Goal: Communication & Community: Answer question/provide support

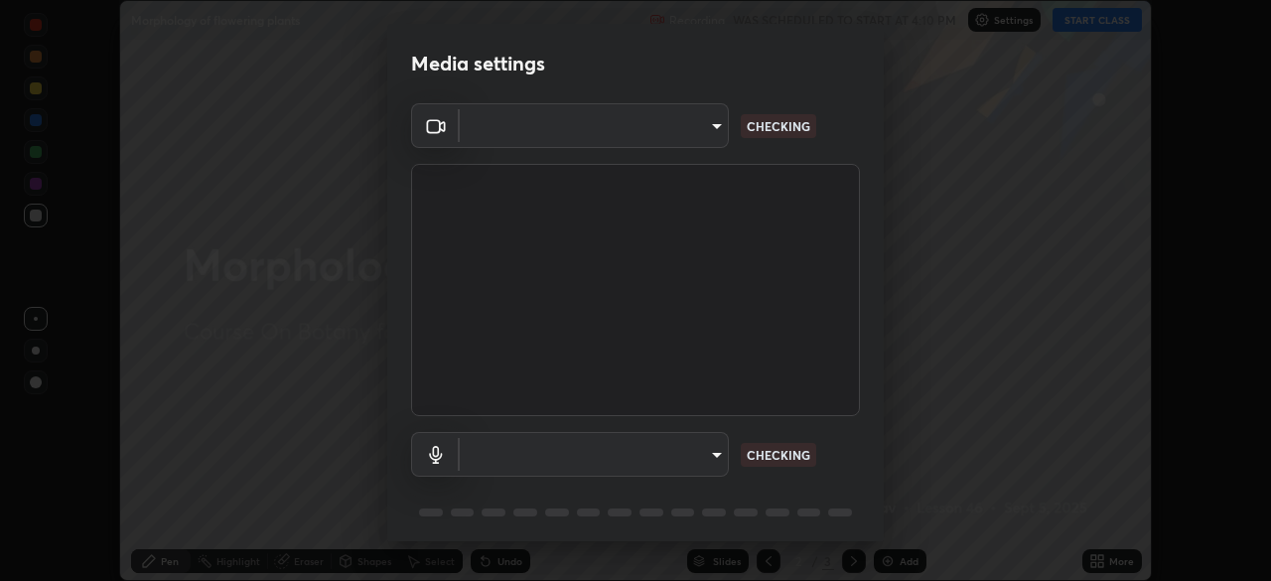
scroll to position [71, 0]
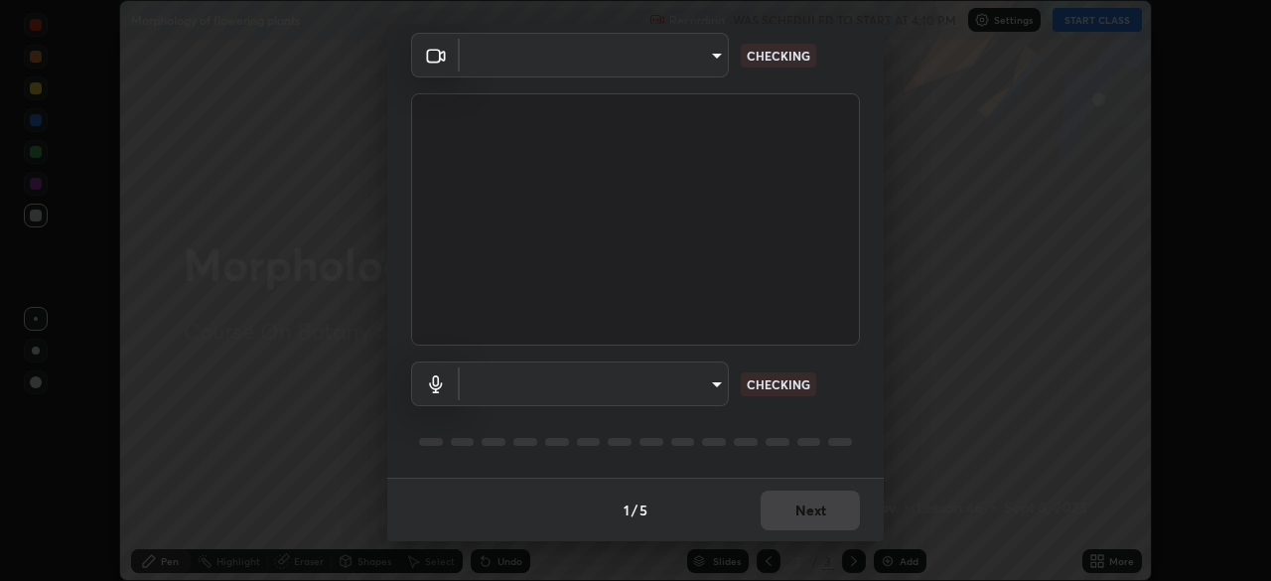
type input "72dbdc4cc3b3af6bca7f1e75d083a577e9752a5e240e0ef97287b3c987c4367e"
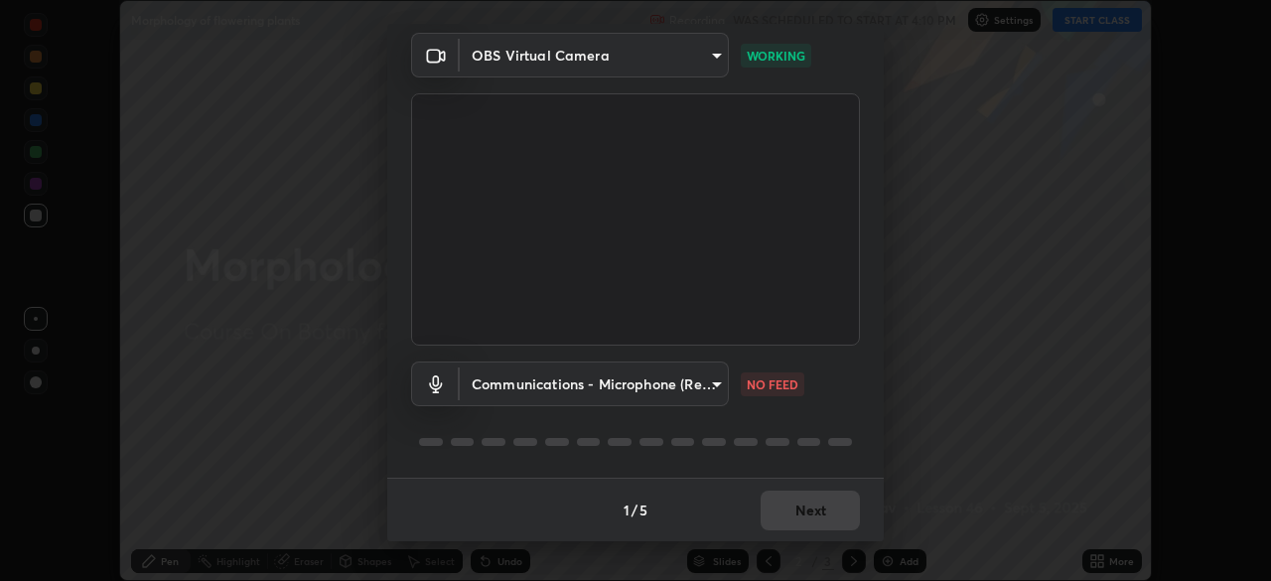
click at [707, 383] on body "Erase all Morphology of flowering plants Recording WAS SCHEDULED TO START AT 4:…" at bounding box center [635, 290] width 1271 height 581
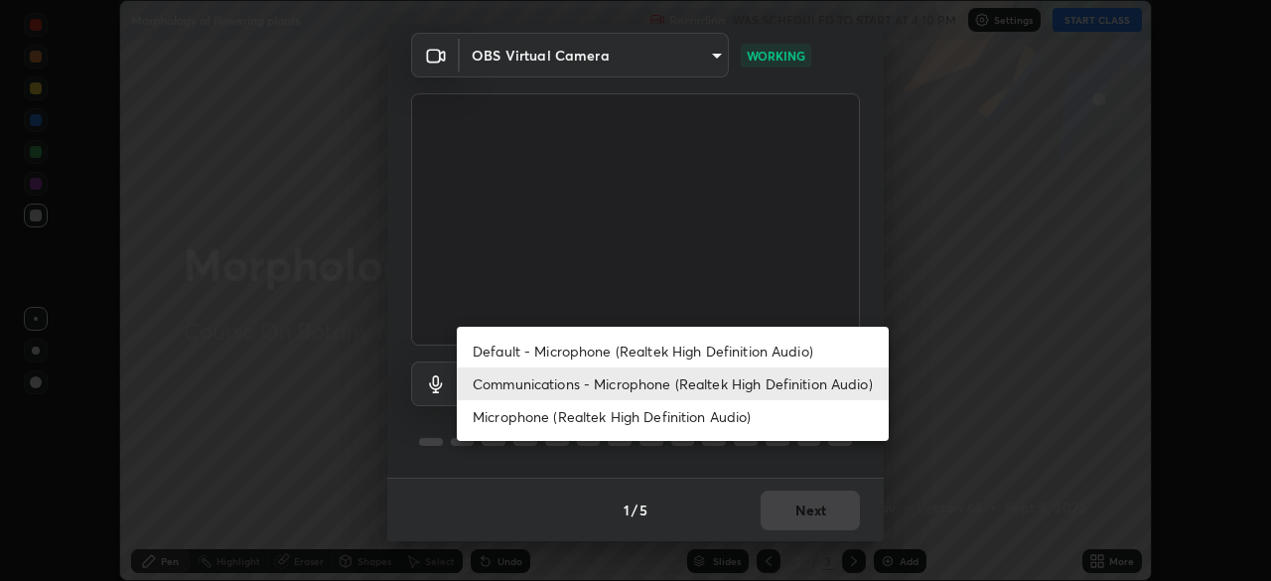
click at [783, 352] on li "Default - Microphone (Realtek High Definition Audio)" at bounding box center [673, 351] width 432 height 33
type input "default"
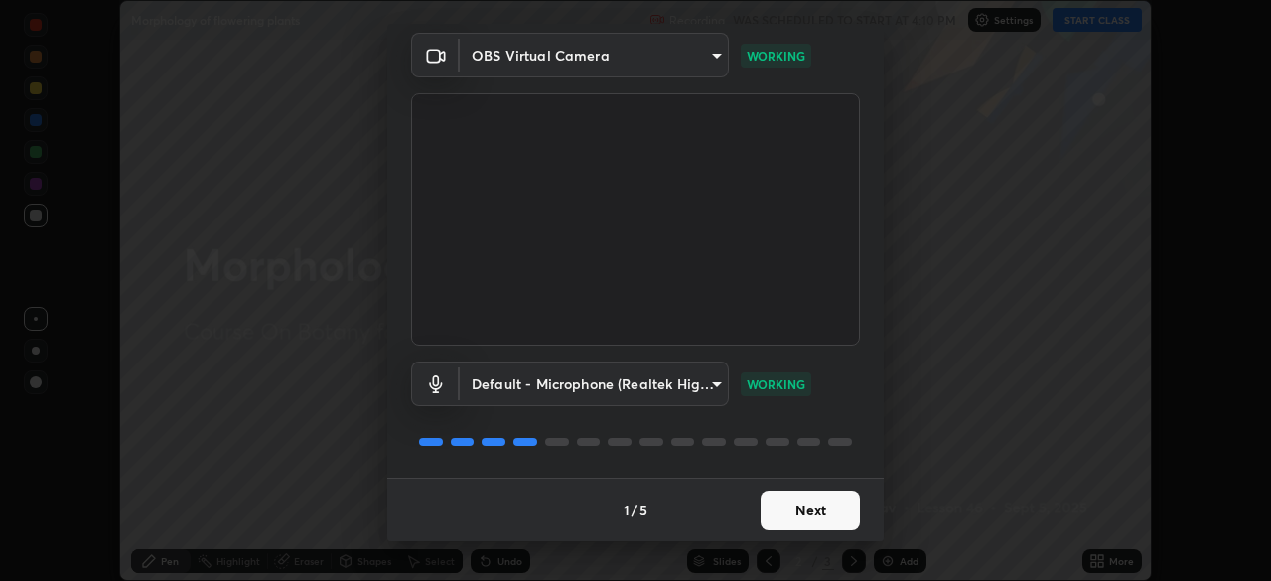
click at [814, 507] on button "Next" at bounding box center [810, 511] width 99 height 40
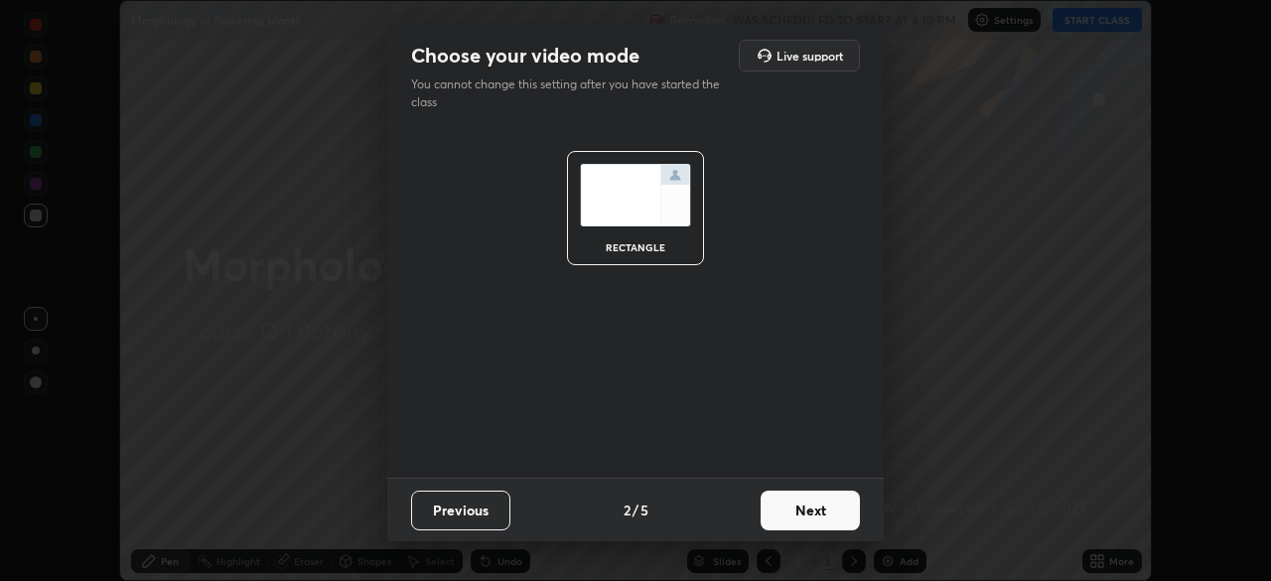
scroll to position [0, 0]
click at [815, 511] on button "Next" at bounding box center [810, 511] width 99 height 40
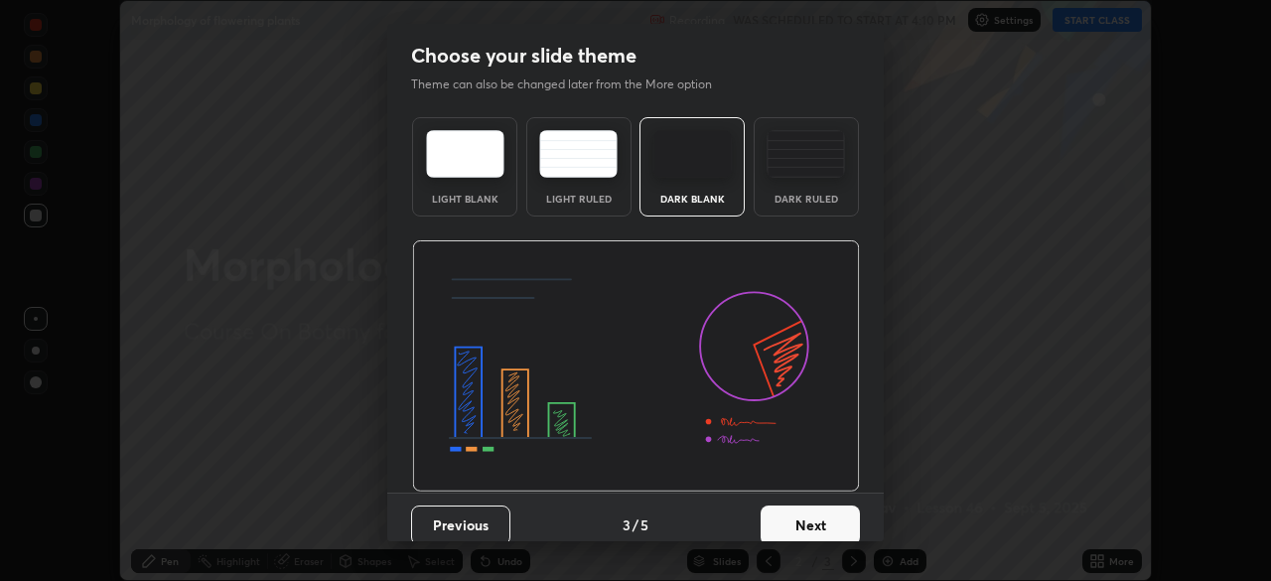
click at [819, 515] on button "Next" at bounding box center [810, 526] width 99 height 40
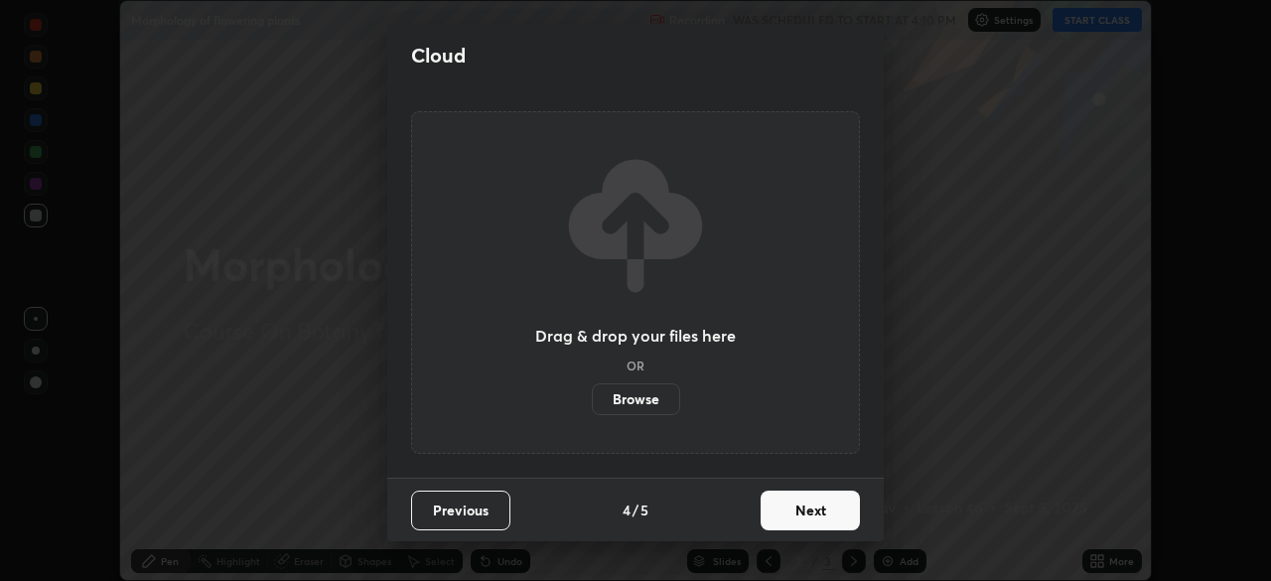
click at [822, 515] on button "Next" at bounding box center [810, 511] width 99 height 40
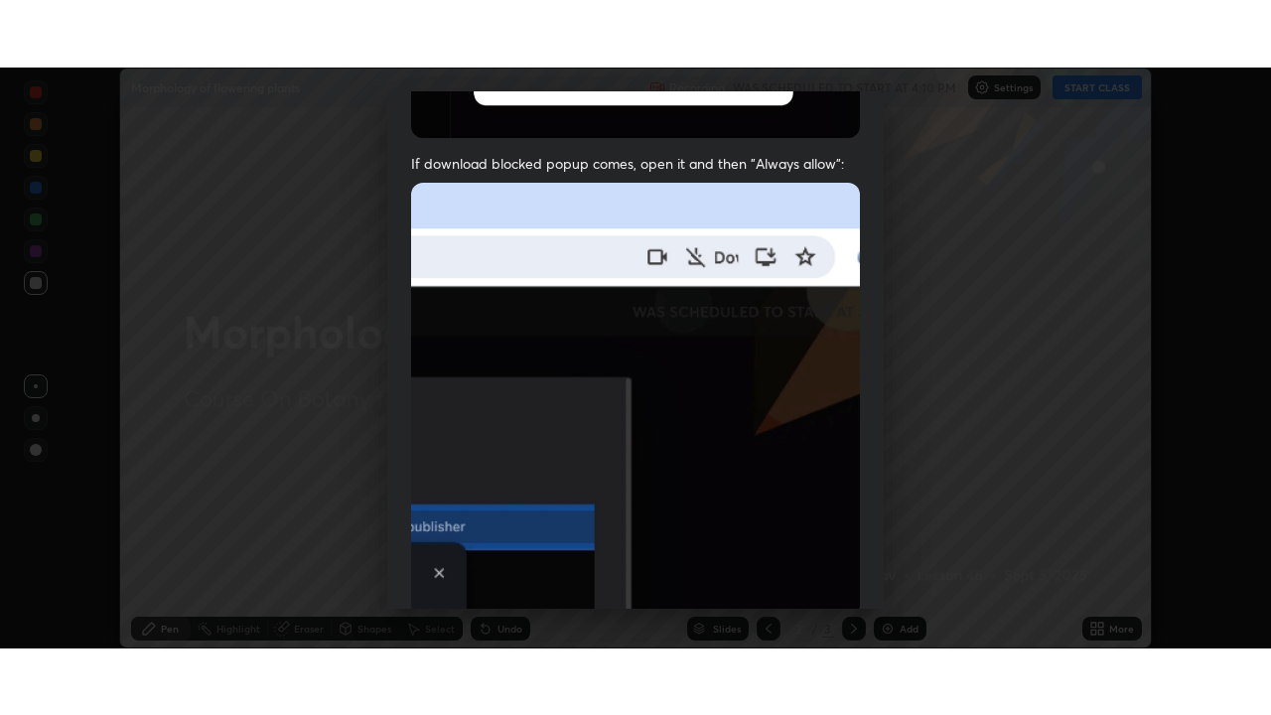
scroll to position [476, 0]
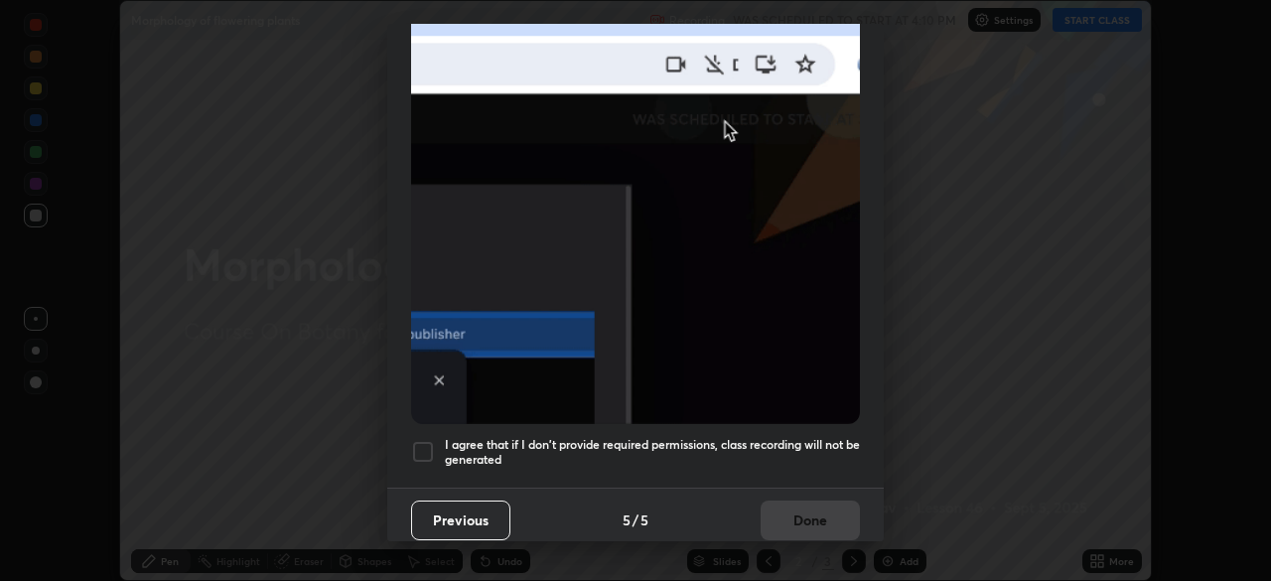
click at [802, 445] on h5 "I agree that if I don't provide required permissions, class recording will not …" at bounding box center [652, 452] width 415 height 31
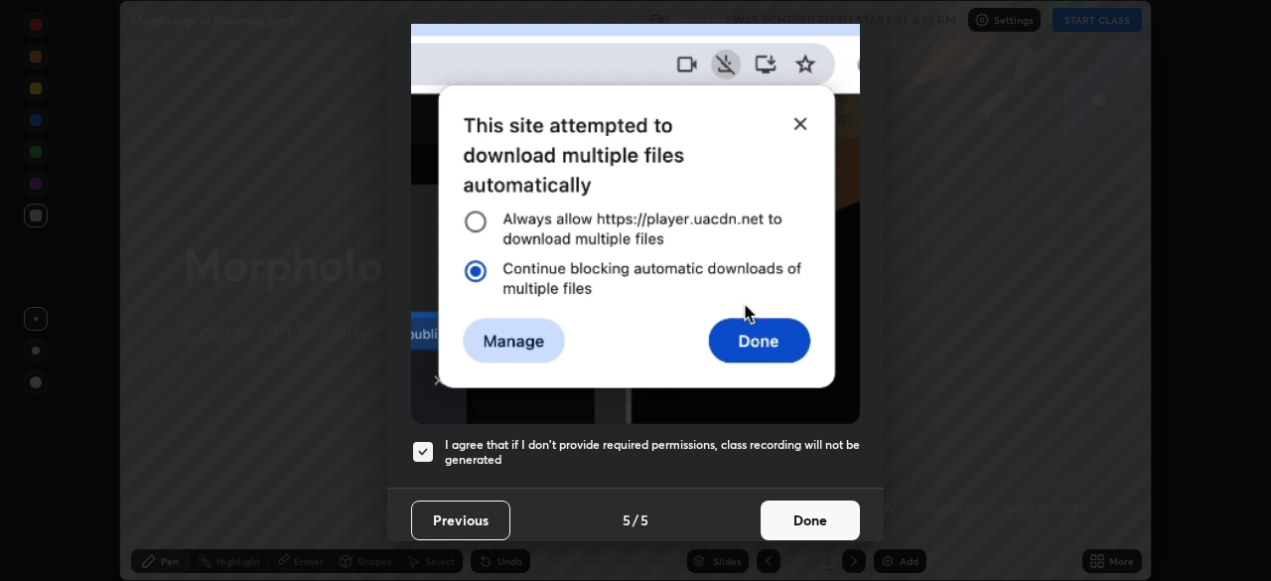
click at [799, 501] on button "Done" at bounding box center [810, 521] width 99 height 40
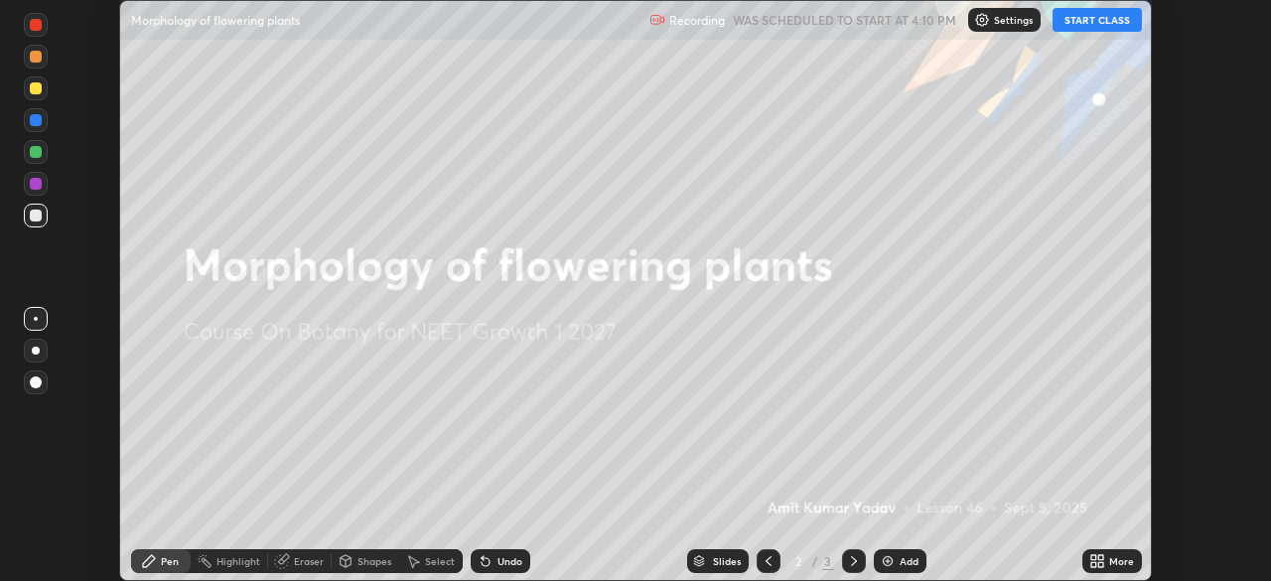
click at [1084, 20] on button "START CLASS" at bounding box center [1097, 20] width 89 height 24
click at [1112, 558] on div "More" at bounding box center [1121, 561] width 25 height 10
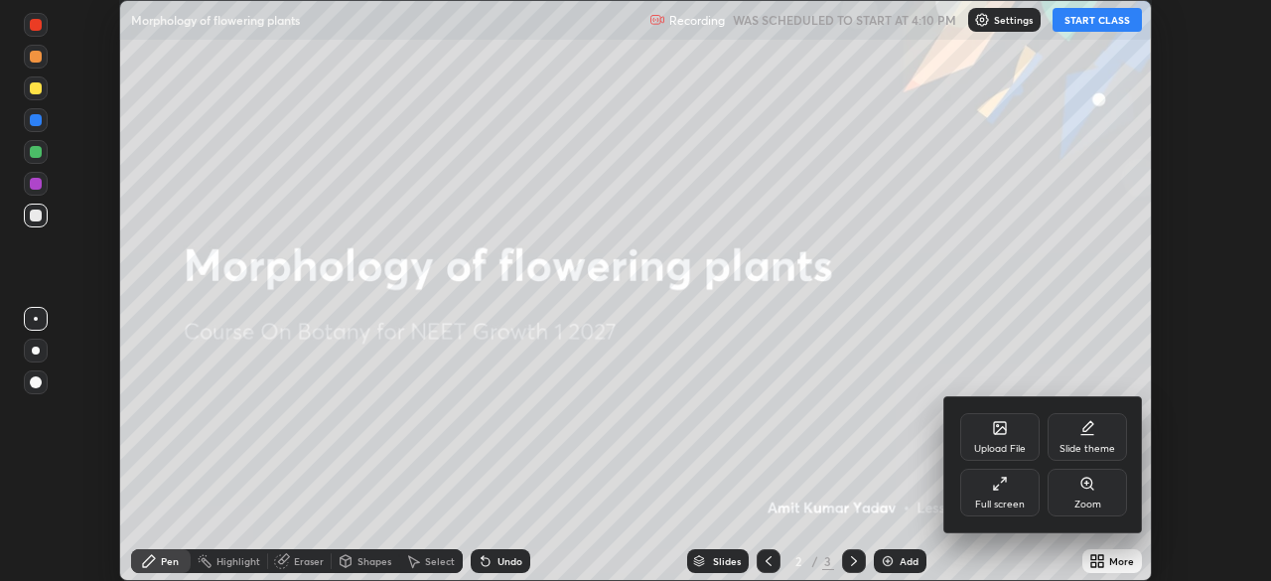
click at [1009, 496] on div "Full screen" at bounding box center [999, 493] width 79 height 48
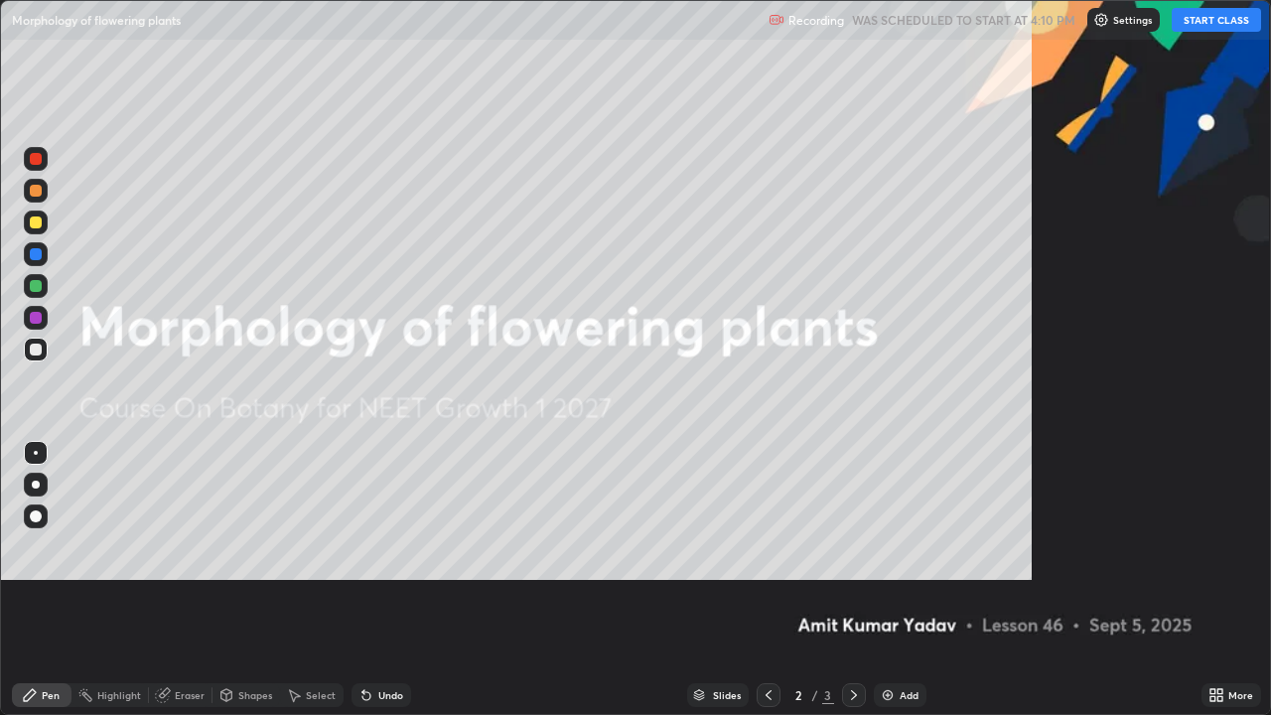
scroll to position [715, 1271]
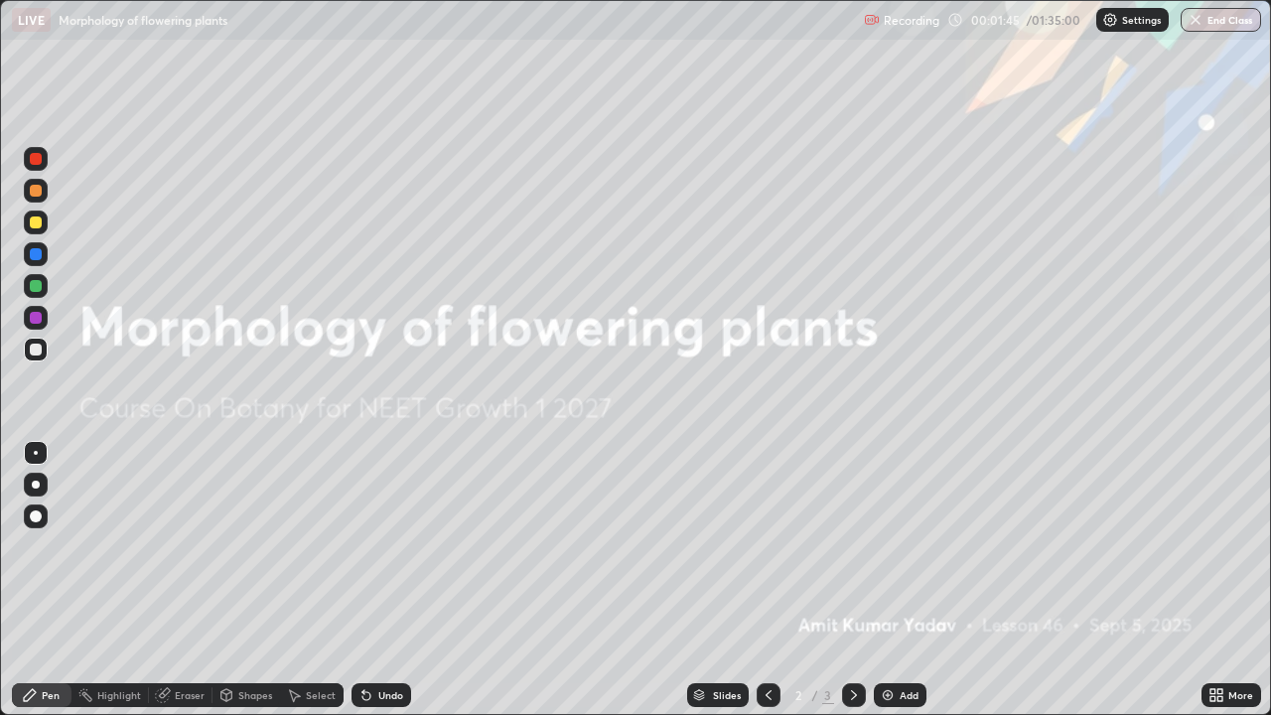
click at [919, 580] on div "Add" at bounding box center [900, 695] width 53 height 24
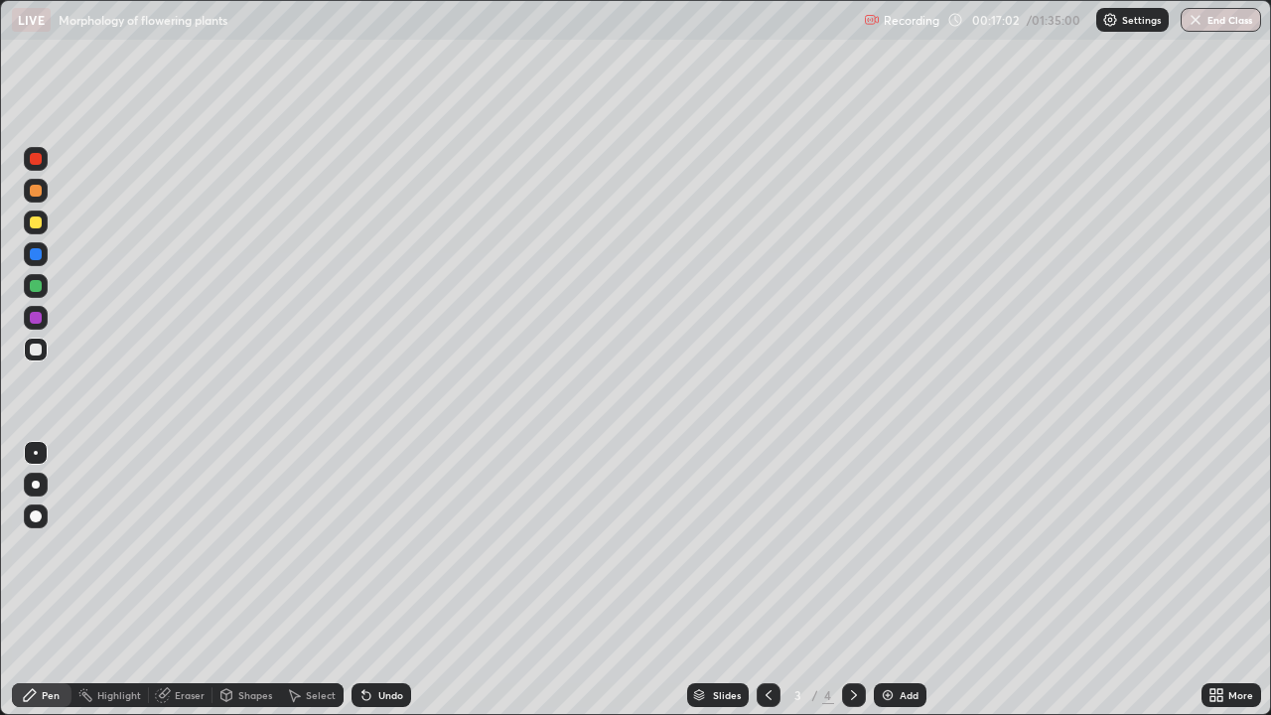
click at [183, 580] on div "Eraser" at bounding box center [190, 695] width 30 height 10
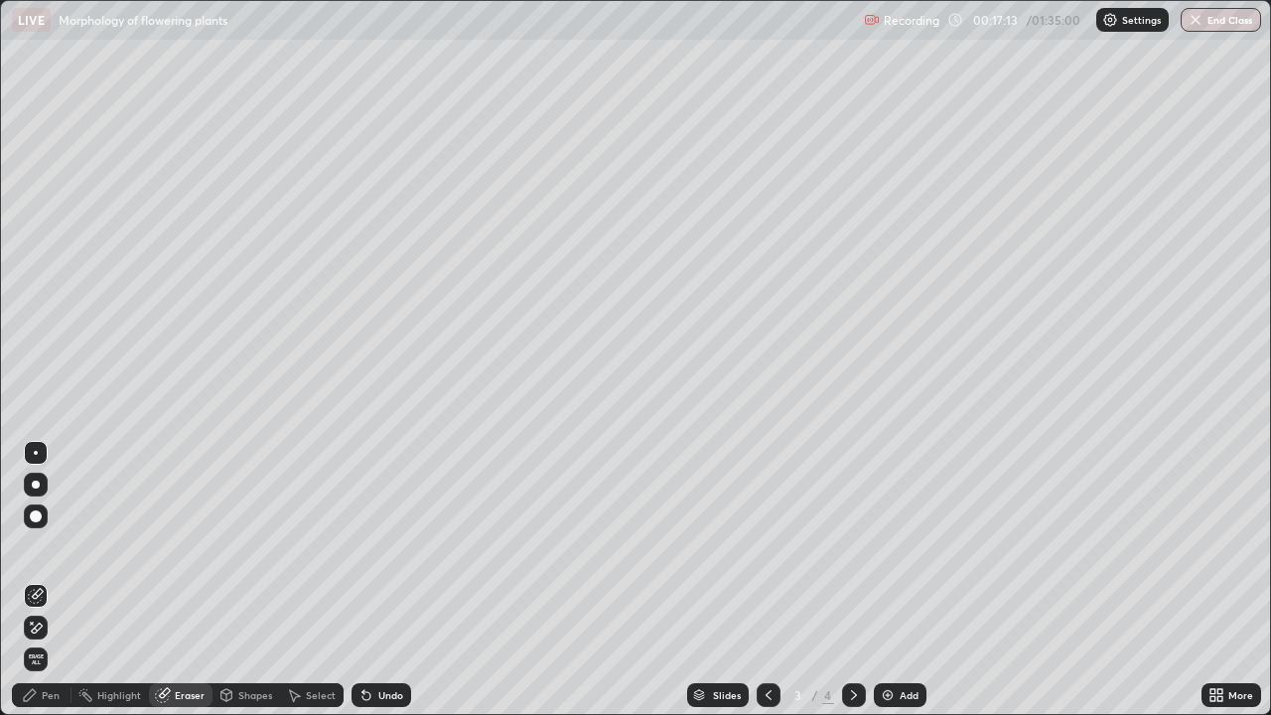
click at [66, 580] on div "Pen" at bounding box center [42, 695] width 60 height 24
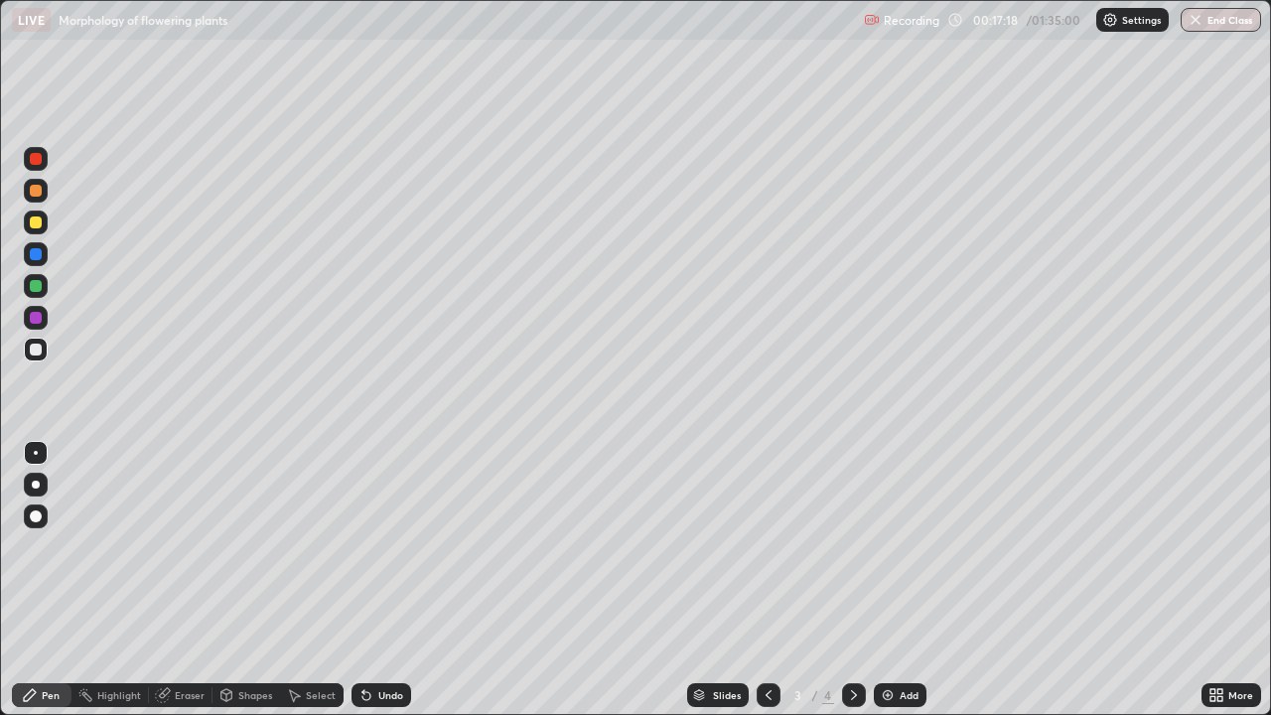
click at [203, 580] on div "Eraser" at bounding box center [190, 695] width 30 height 10
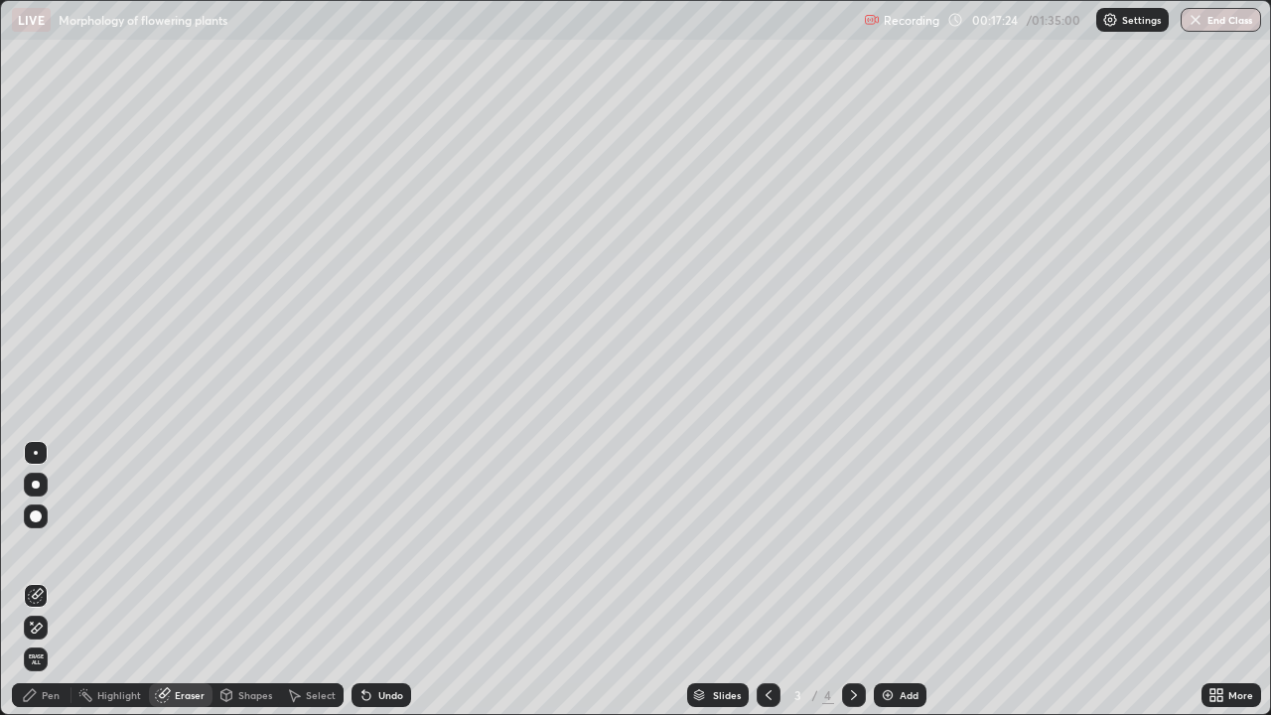
click at [46, 580] on div "Pen" at bounding box center [51, 695] width 18 height 10
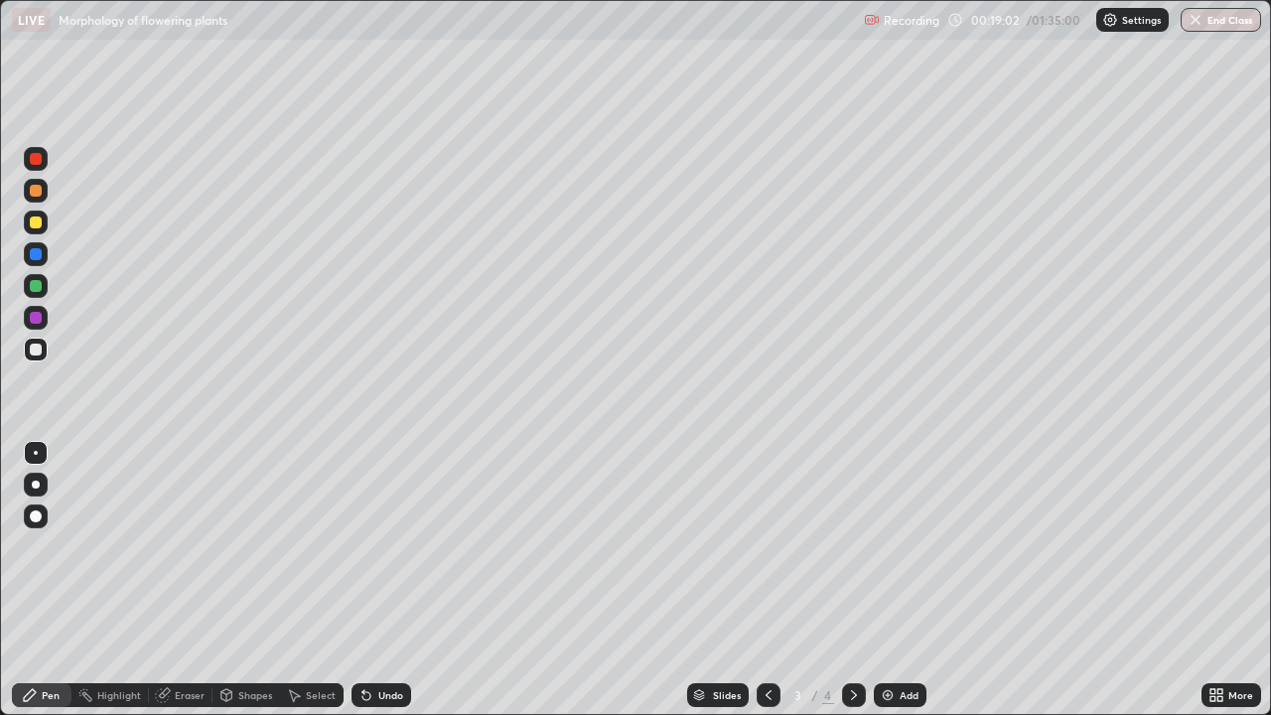
click at [386, 580] on div "Undo" at bounding box center [390, 695] width 25 height 10
click at [395, 580] on div "Undo" at bounding box center [390, 695] width 25 height 10
click at [380, 580] on div "Undo" at bounding box center [382, 695] width 60 height 24
click at [383, 580] on div "Undo" at bounding box center [390, 695] width 25 height 10
click at [378, 580] on div "Undo" at bounding box center [390, 695] width 25 height 10
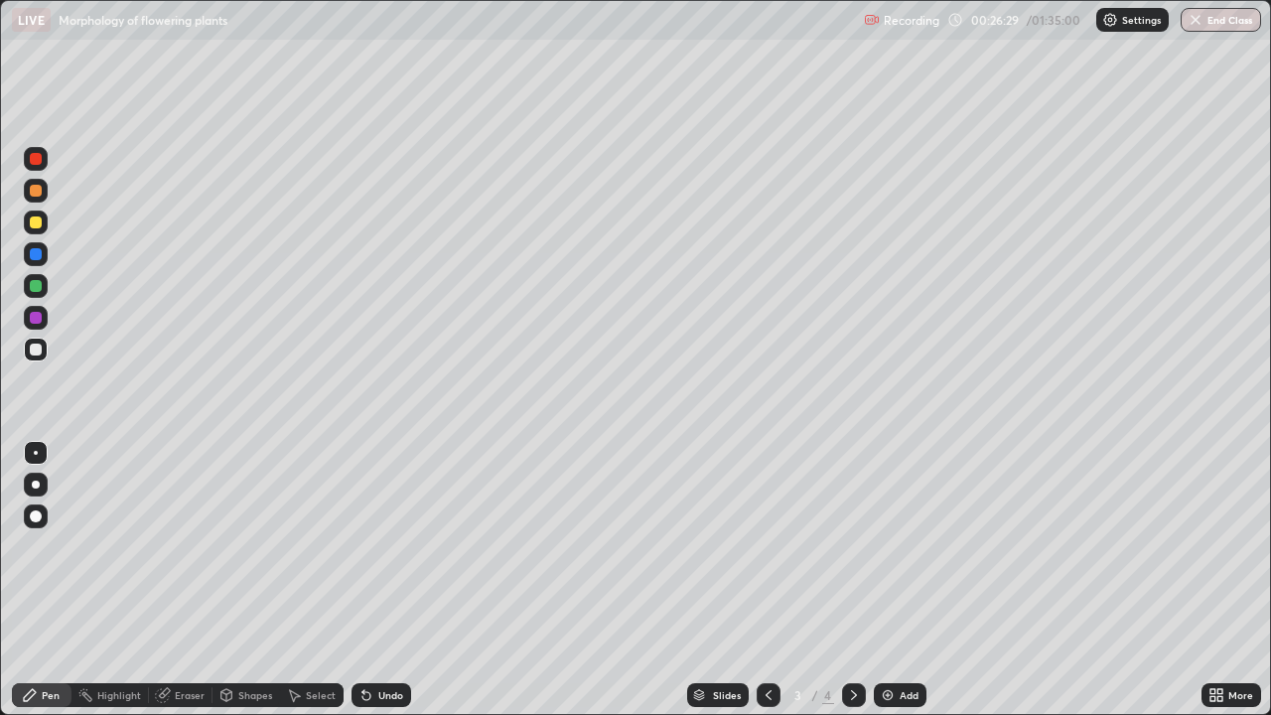
click at [199, 580] on div "Eraser" at bounding box center [190, 695] width 30 height 10
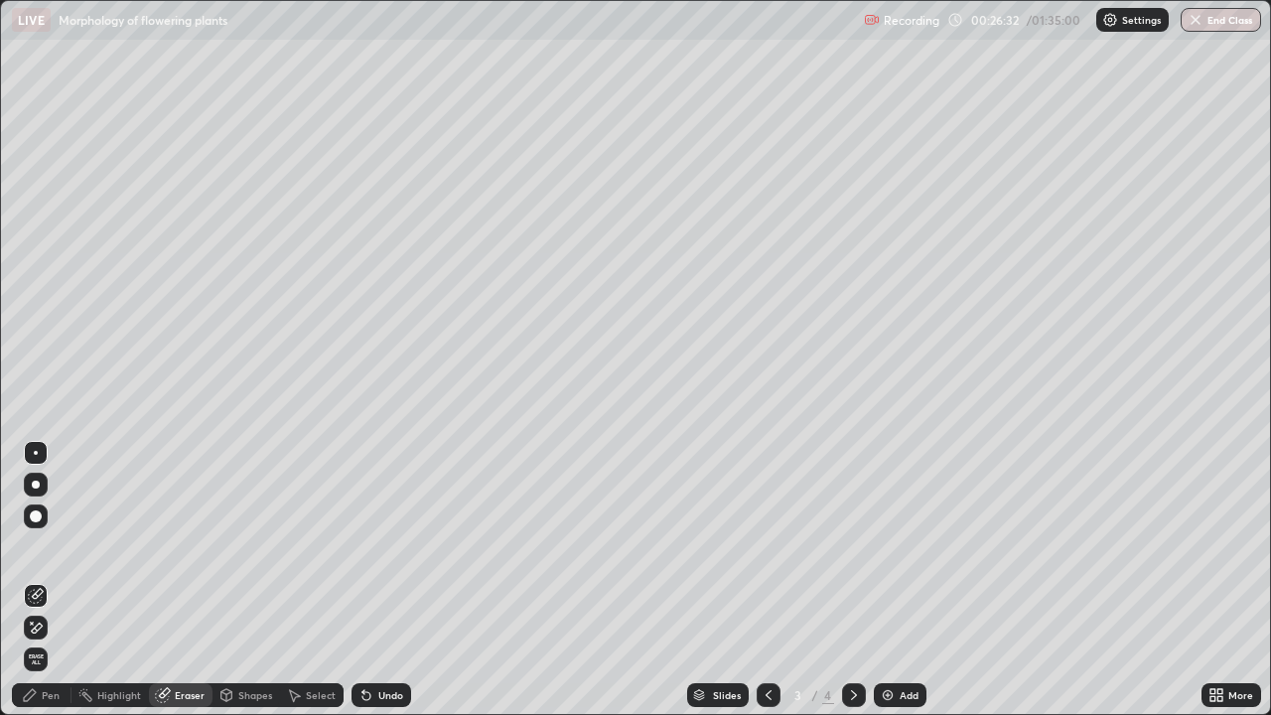
click at [58, 580] on div "Pen" at bounding box center [51, 695] width 18 height 10
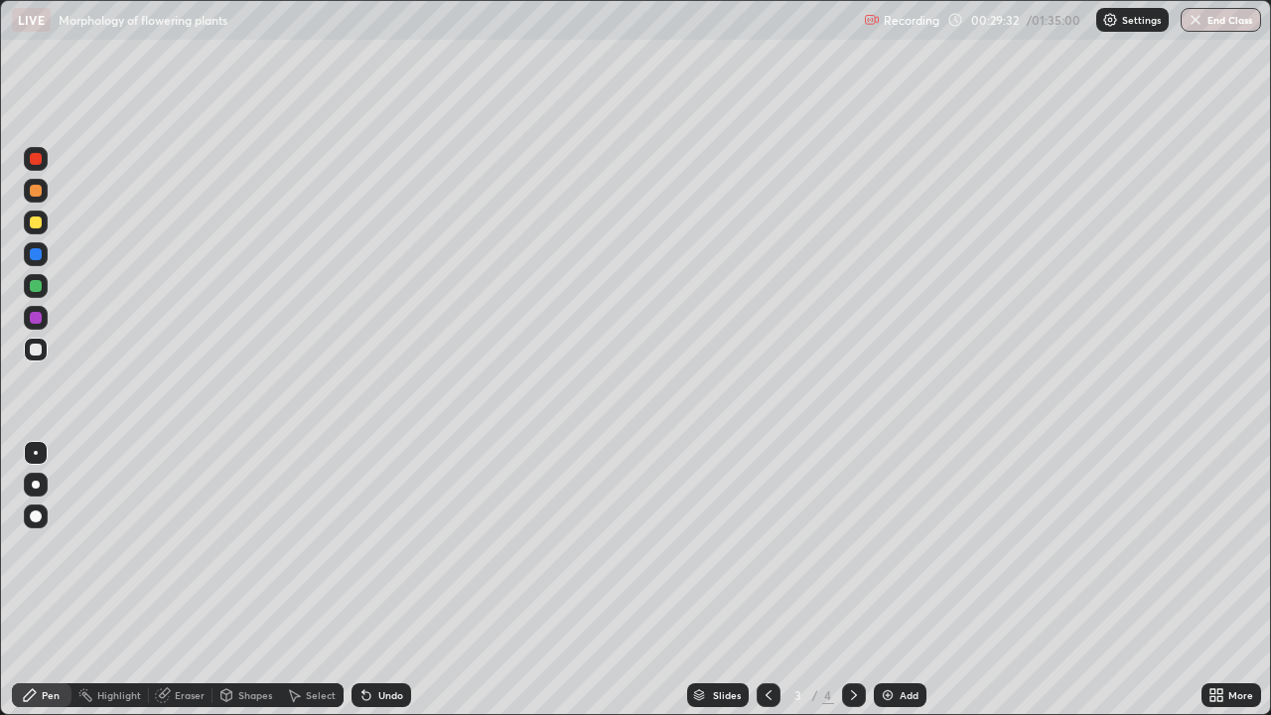
click at [903, 580] on div "Add" at bounding box center [909, 695] width 19 height 10
click at [390, 580] on div "Undo" at bounding box center [390, 695] width 25 height 10
click at [388, 580] on div "Undo" at bounding box center [382, 695] width 60 height 24
click at [397, 580] on div "Undo" at bounding box center [390, 695] width 25 height 10
click at [387, 580] on div "Undo" at bounding box center [382, 695] width 60 height 24
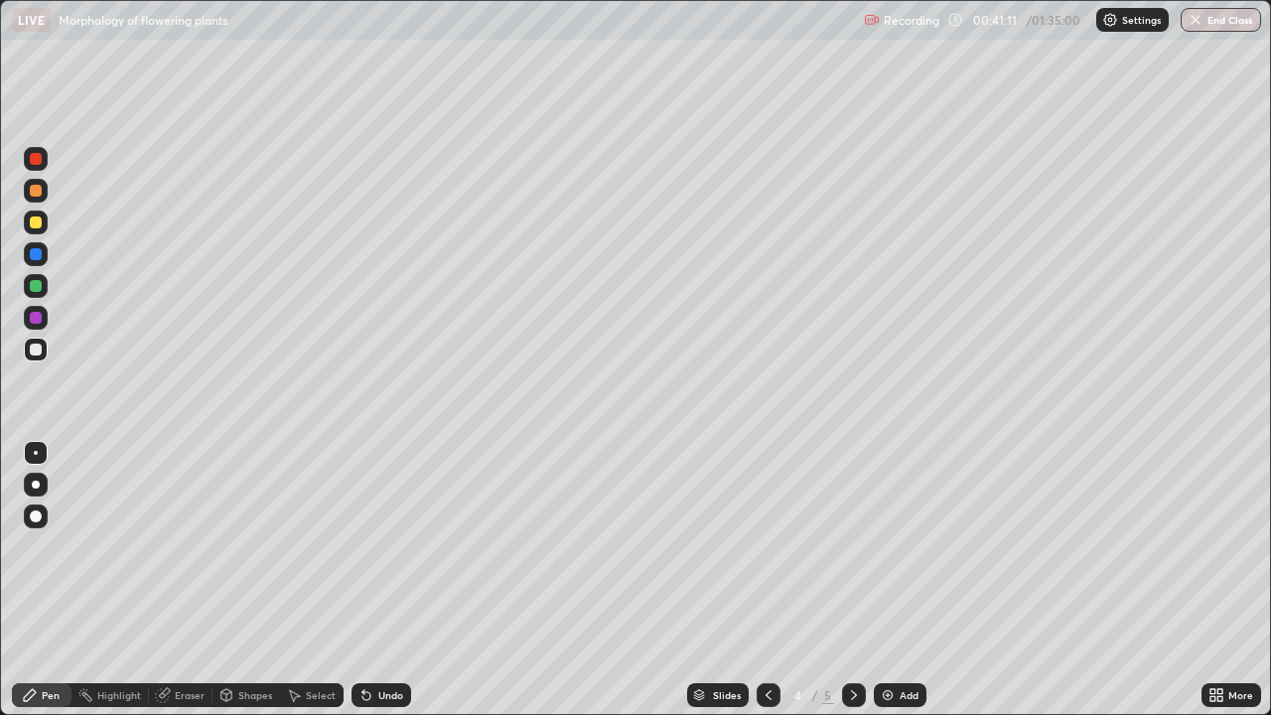
click at [389, 580] on div "Undo" at bounding box center [390, 695] width 25 height 10
click at [853, 580] on icon at bounding box center [854, 695] width 6 height 10
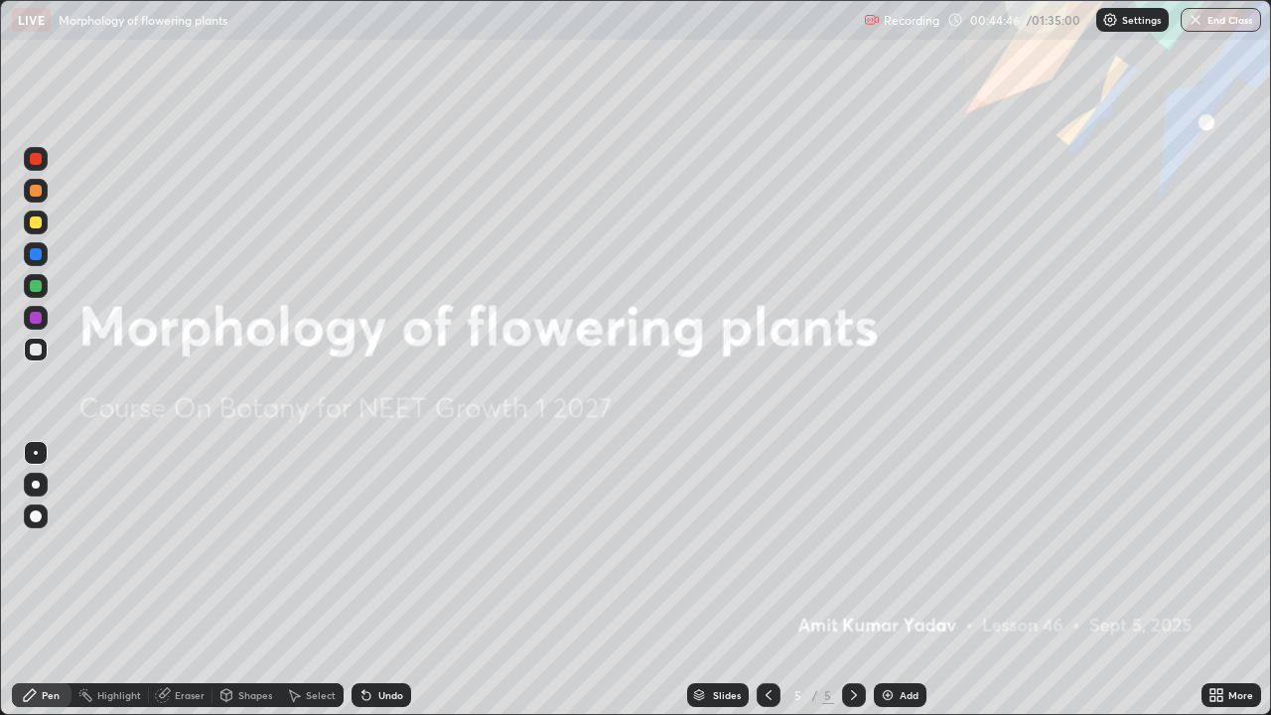
click at [853, 580] on icon at bounding box center [854, 695] width 16 height 16
click at [852, 580] on icon at bounding box center [854, 695] width 16 height 16
click at [843, 580] on div at bounding box center [854, 695] width 24 height 24
click at [845, 580] on div at bounding box center [854, 695] width 24 height 40
click at [849, 580] on div at bounding box center [854, 695] width 24 height 40
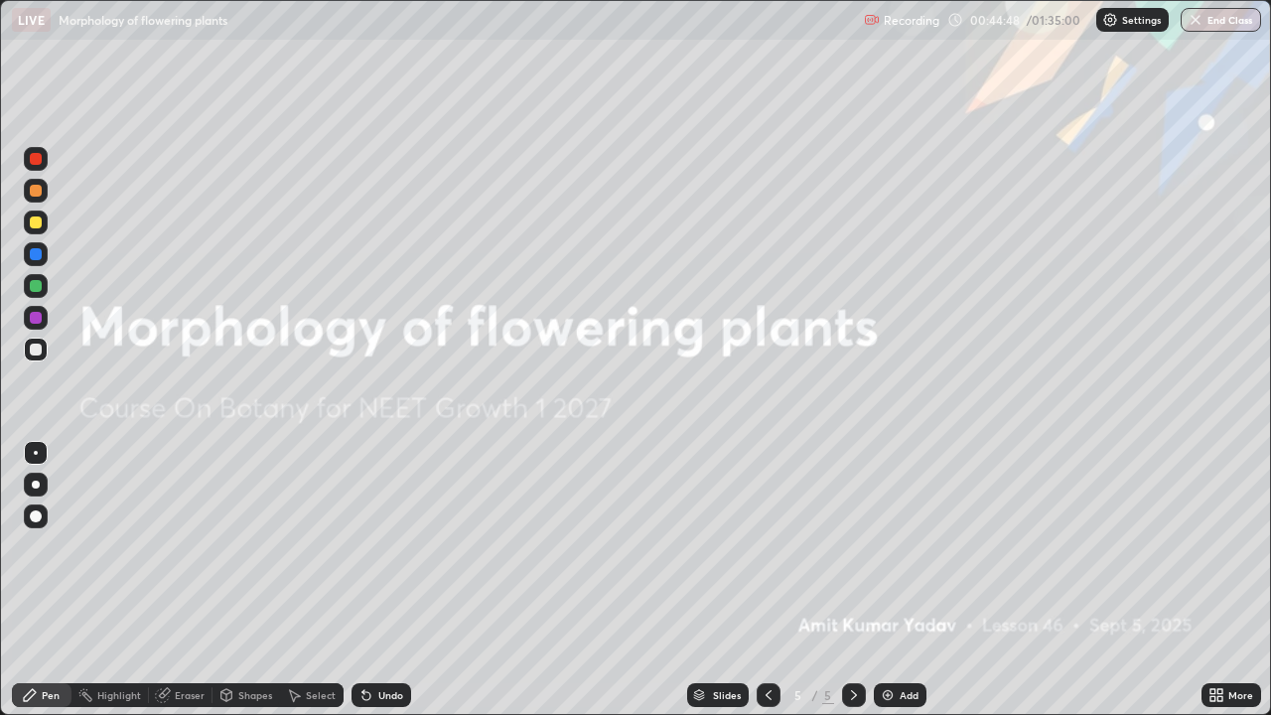
click at [852, 580] on icon at bounding box center [854, 695] width 16 height 16
click at [853, 580] on icon at bounding box center [854, 695] width 16 height 16
click at [778, 580] on div at bounding box center [769, 695] width 24 height 24
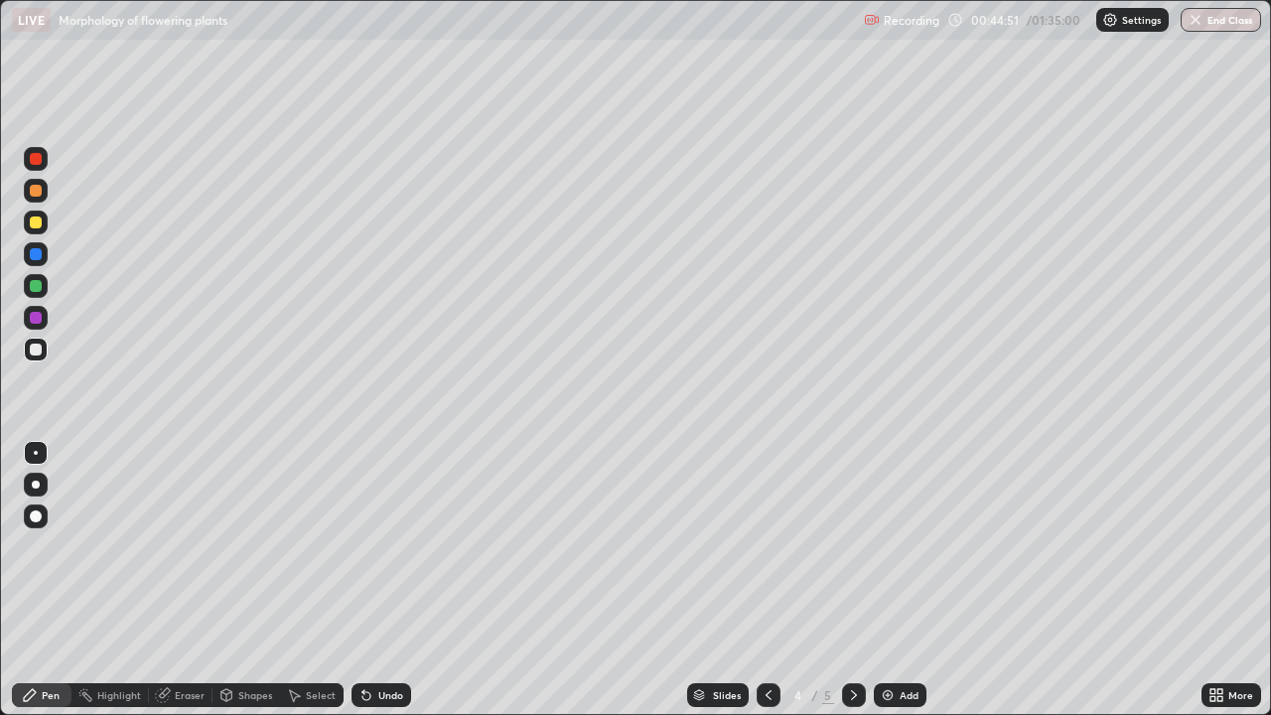
click at [852, 580] on icon at bounding box center [854, 695] width 16 height 16
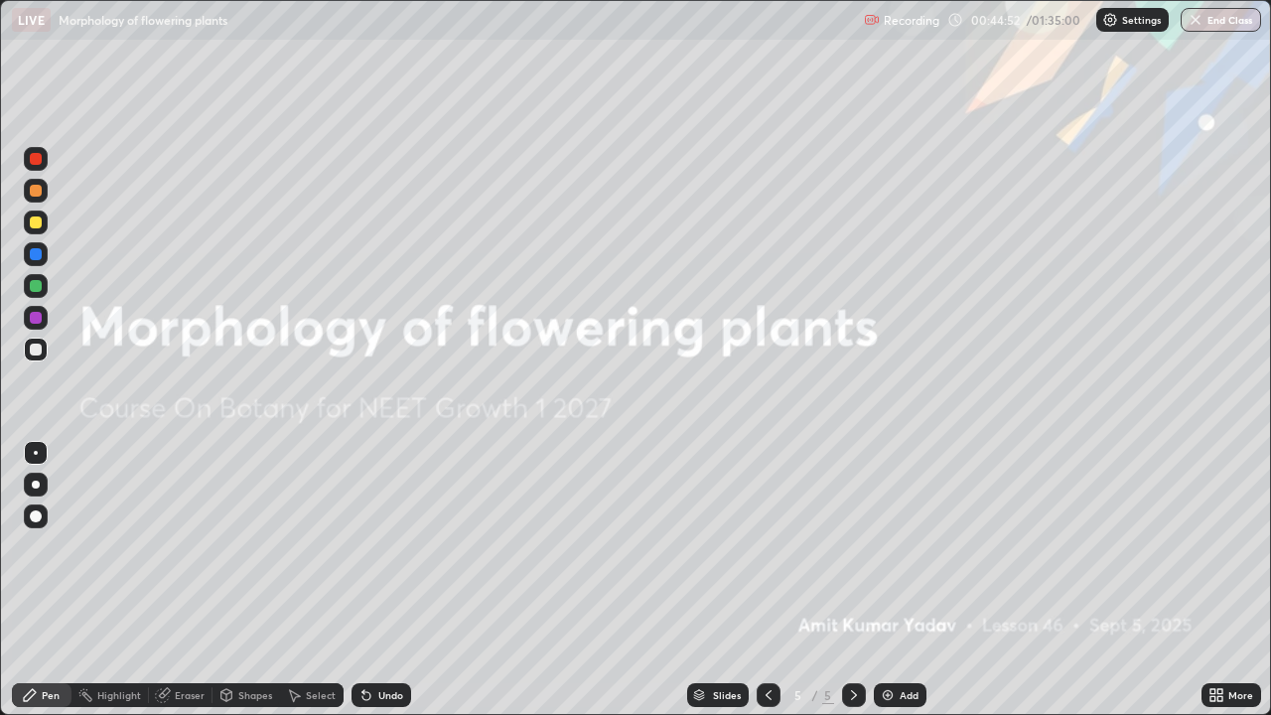
click at [903, 580] on div "Add" at bounding box center [909, 695] width 19 height 10
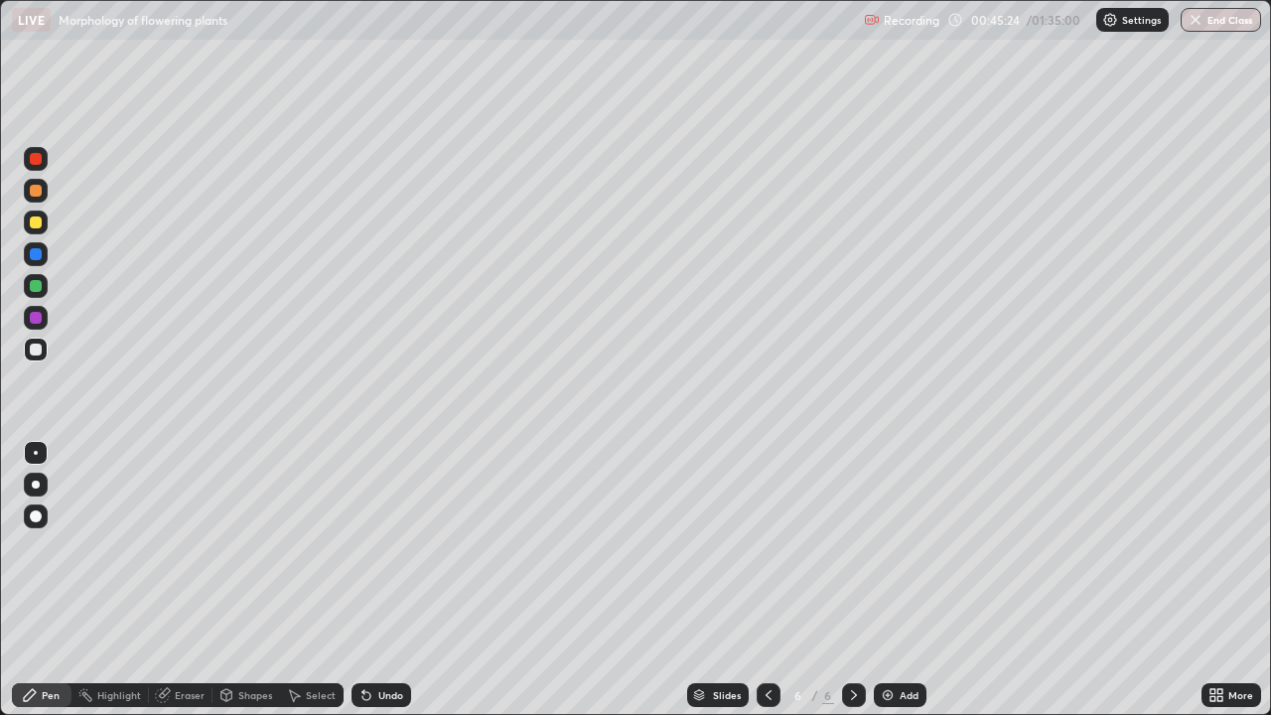
click at [393, 580] on div "Undo" at bounding box center [390, 695] width 25 height 10
click at [383, 580] on div "Undo" at bounding box center [390, 695] width 25 height 10
click at [391, 580] on div "Undo" at bounding box center [390, 695] width 25 height 10
click at [392, 580] on div "Undo" at bounding box center [390, 695] width 25 height 10
click at [203, 580] on div "Eraser" at bounding box center [190, 695] width 30 height 10
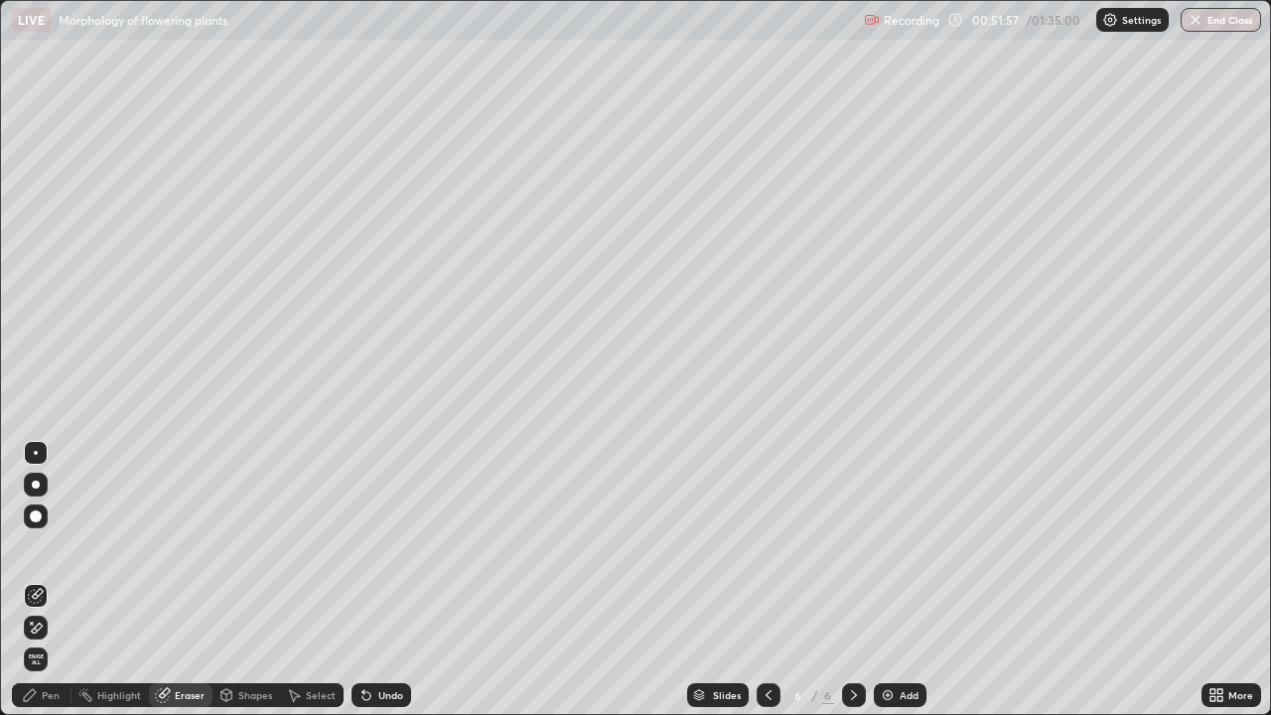
click at [55, 580] on div "Pen" at bounding box center [51, 695] width 18 height 10
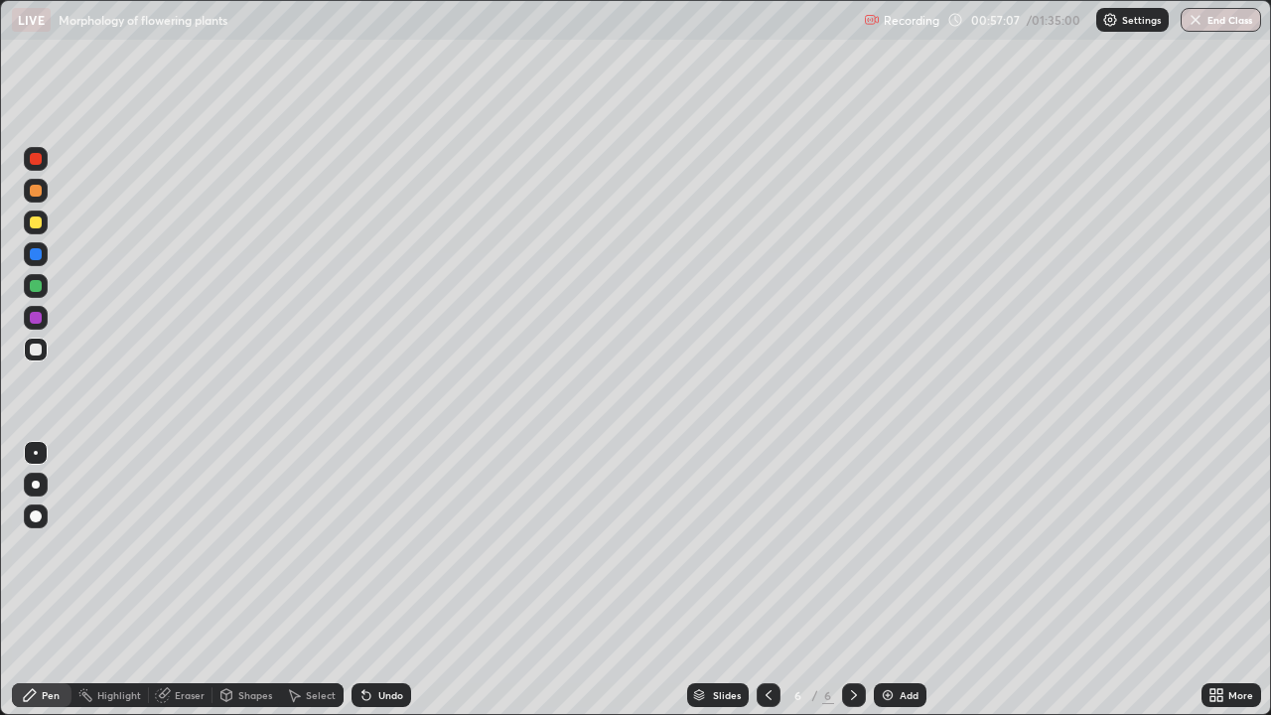
click at [908, 580] on div "Add" at bounding box center [900, 695] width 53 height 24
click at [393, 580] on div "Undo" at bounding box center [390, 695] width 25 height 10
click at [394, 580] on div "Undo" at bounding box center [390, 695] width 25 height 10
click at [383, 580] on div "Undo" at bounding box center [390, 695] width 25 height 10
click at [378, 580] on div "Undo" at bounding box center [382, 695] width 60 height 24
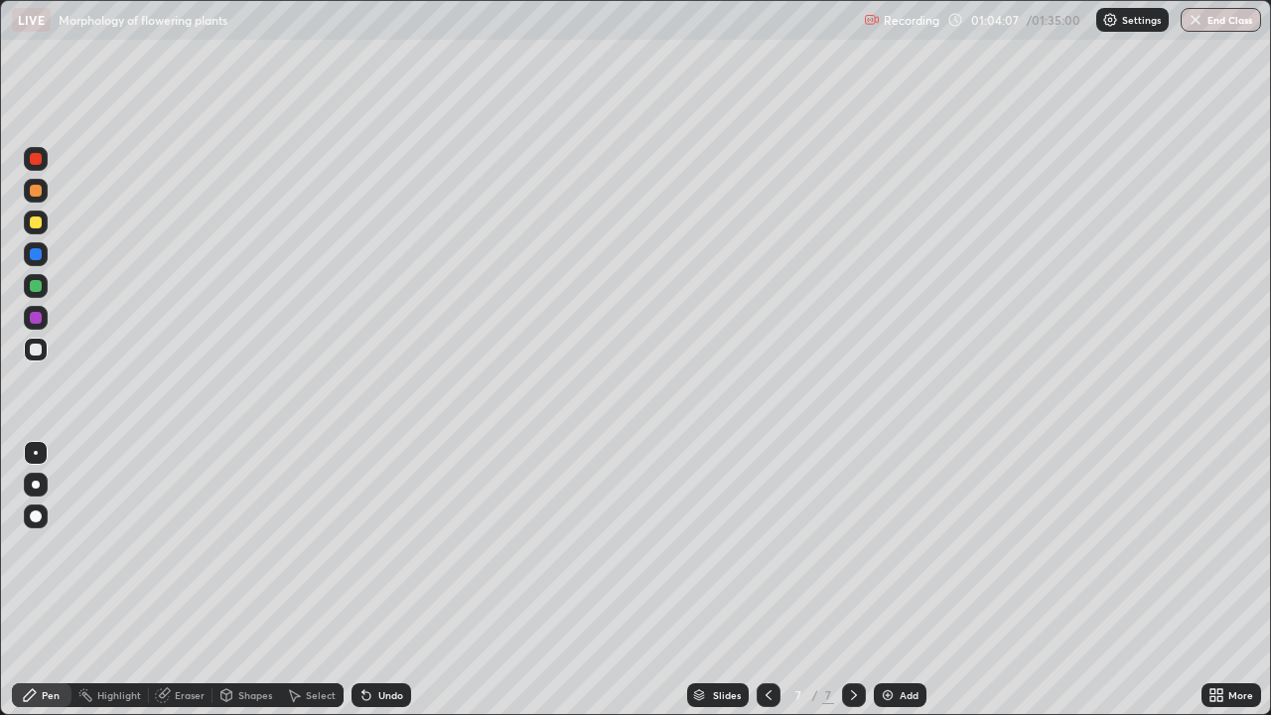
click at [375, 580] on div "Undo" at bounding box center [382, 695] width 60 height 24
click at [384, 580] on div "Undo" at bounding box center [382, 695] width 60 height 24
click at [388, 580] on div "Undo" at bounding box center [390, 695] width 25 height 10
click at [389, 580] on div "Undo" at bounding box center [390, 695] width 25 height 10
click at [374, 580] on div "Undo" at bounding box center [382, 695] width 60 height 24
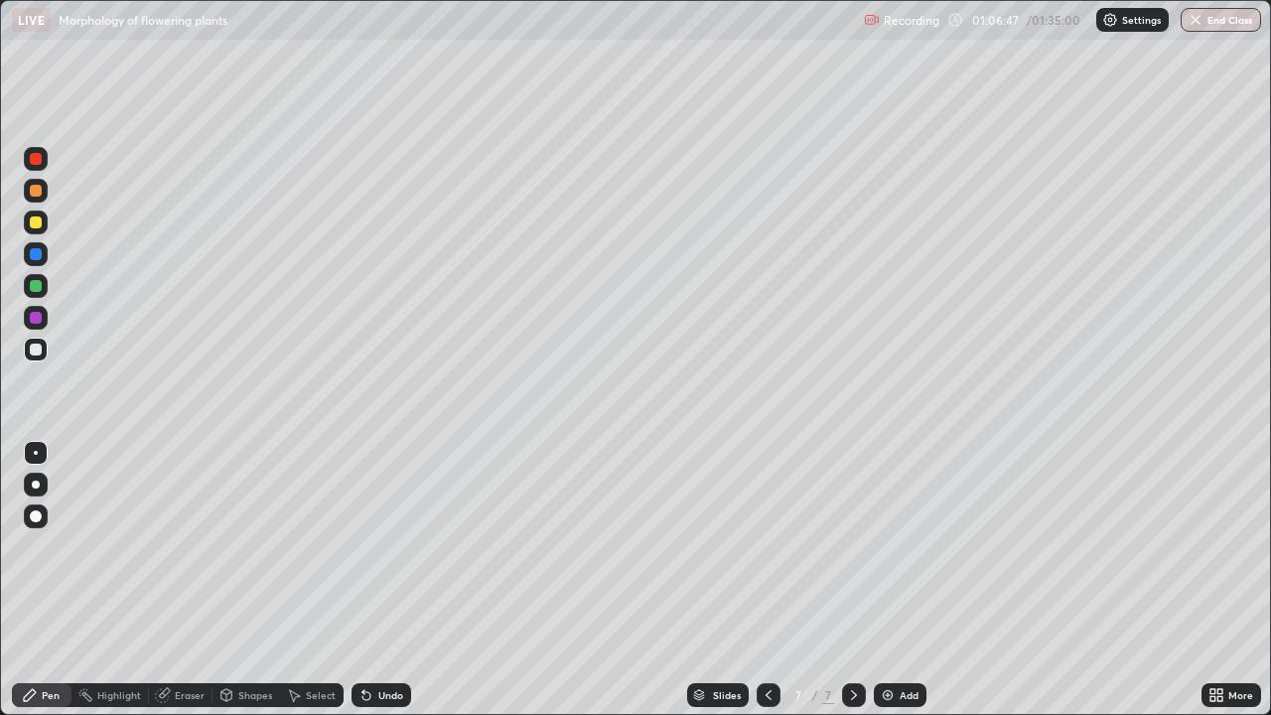
click at [381, 580] on div "Undo" at bounding box center [390, 695] width 25 height 10
click at [915, 580] on div "Add" at bounding box center [909, 695] width 19 height 10
click at [399, 580] on div "Undo" at bounding box center [390, 695] width 25 height 10
click at [394, 580] on div "Undo" at bounding box center [390, 695] width 25 height 10
click at [394, 580] on div "Undo" at bounding box center [382, 695] width 60 height 24
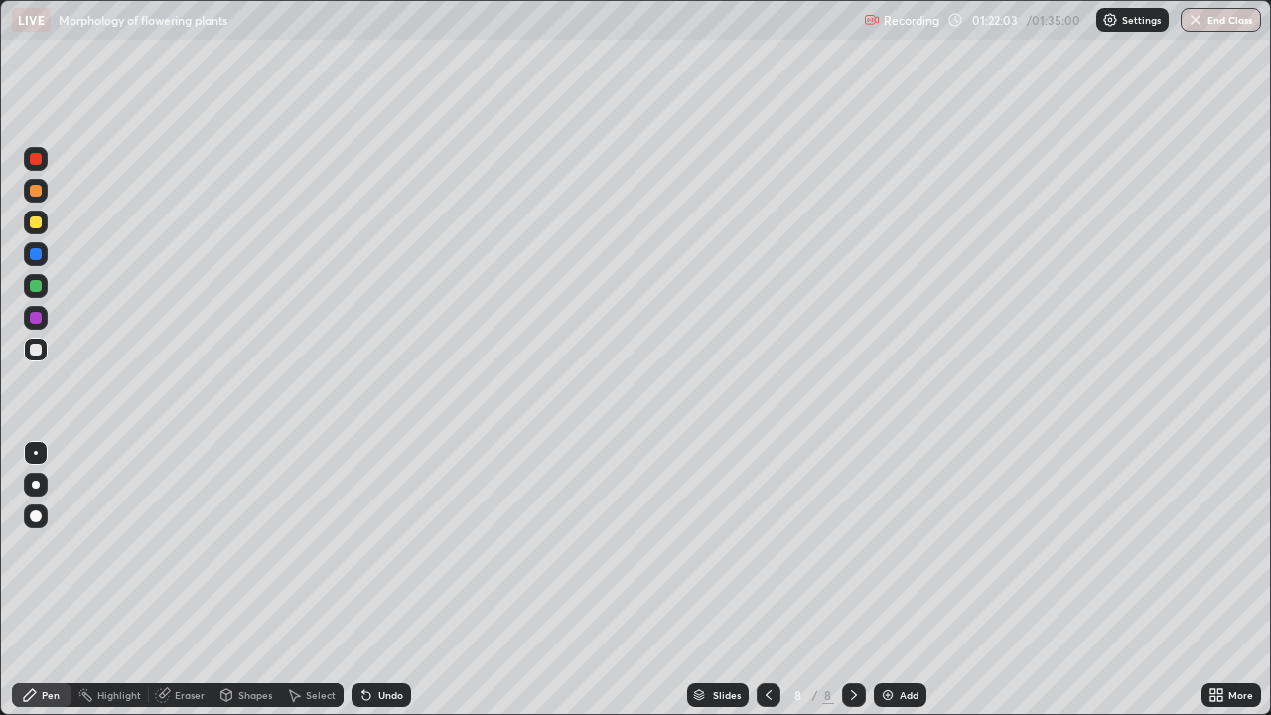
click at [383, 580] on div "Undo" at bounding box center [390, 695] width 25 height 10
click at [900, 580] on div "Add" at bounding box center [909, 695] width 19 height 10
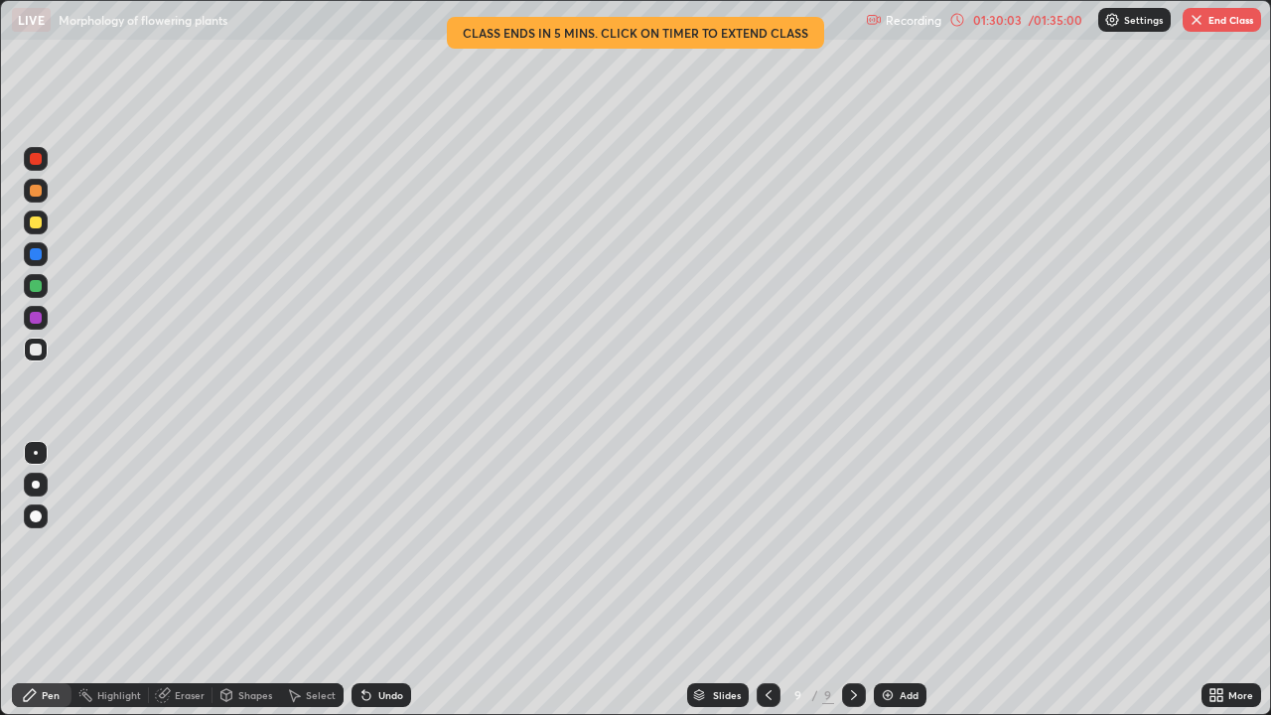
click at [393, 580] on div "Undo" at bounding box center [382, 695] width 60 height 24
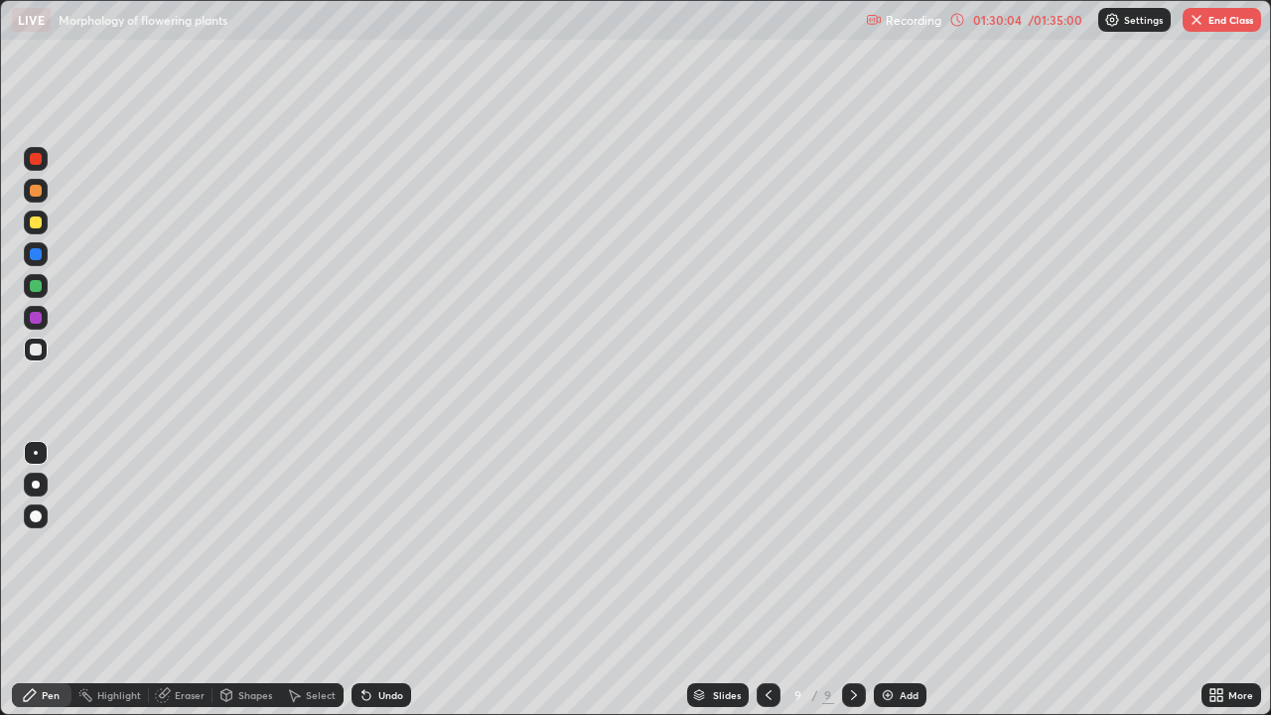
click at [392, 580] on div "Undo" at bounding box center [390, 695] width 25 height 10
click at [397, 580] on div "Undo" at bounding box center [390, 695] width 25 height 10
click at [392, 580] on div "Undo" at bounding box center [390, 695] width 25 height 10
click at [1179, 580] on div "Slides 9 / 9 Add" at bounding box center [806, 695] width 791 height 40
click at [162, 580] on icon at bounding box center [162, 695] width 13 height 13
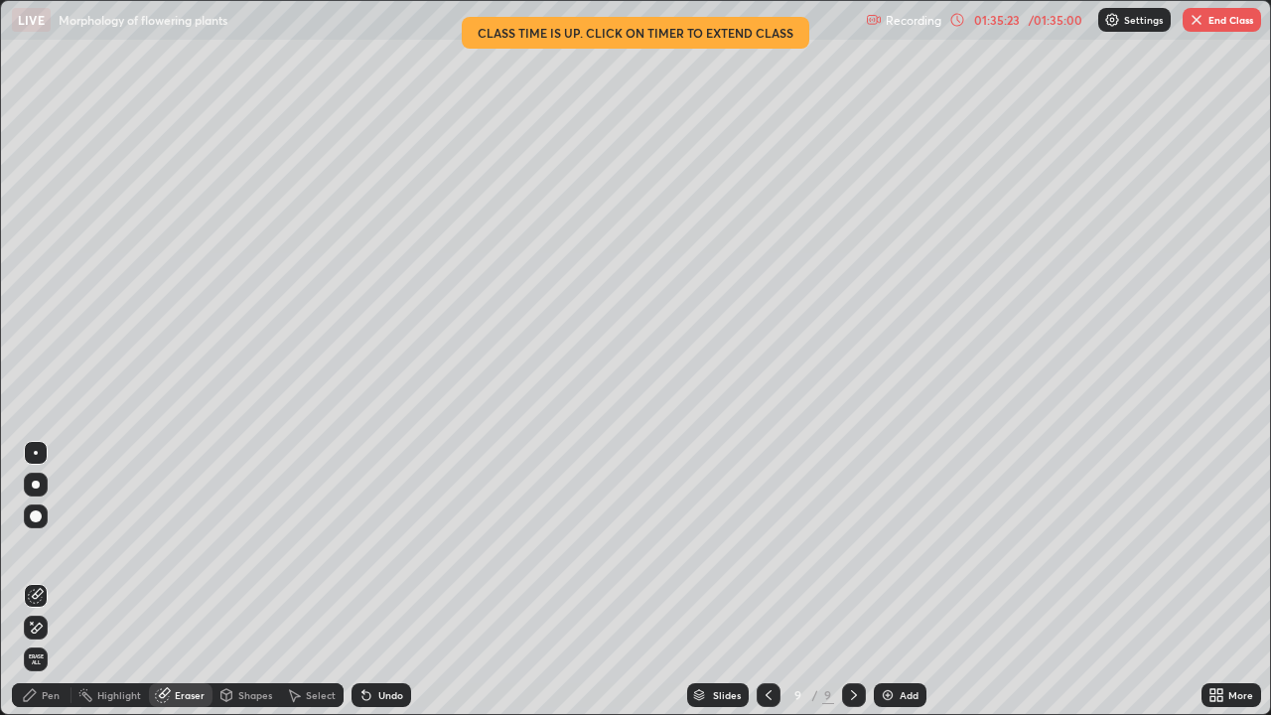
click at [57, 580] on div "Pen" at bounding box center [42, 695] width 60 height 24
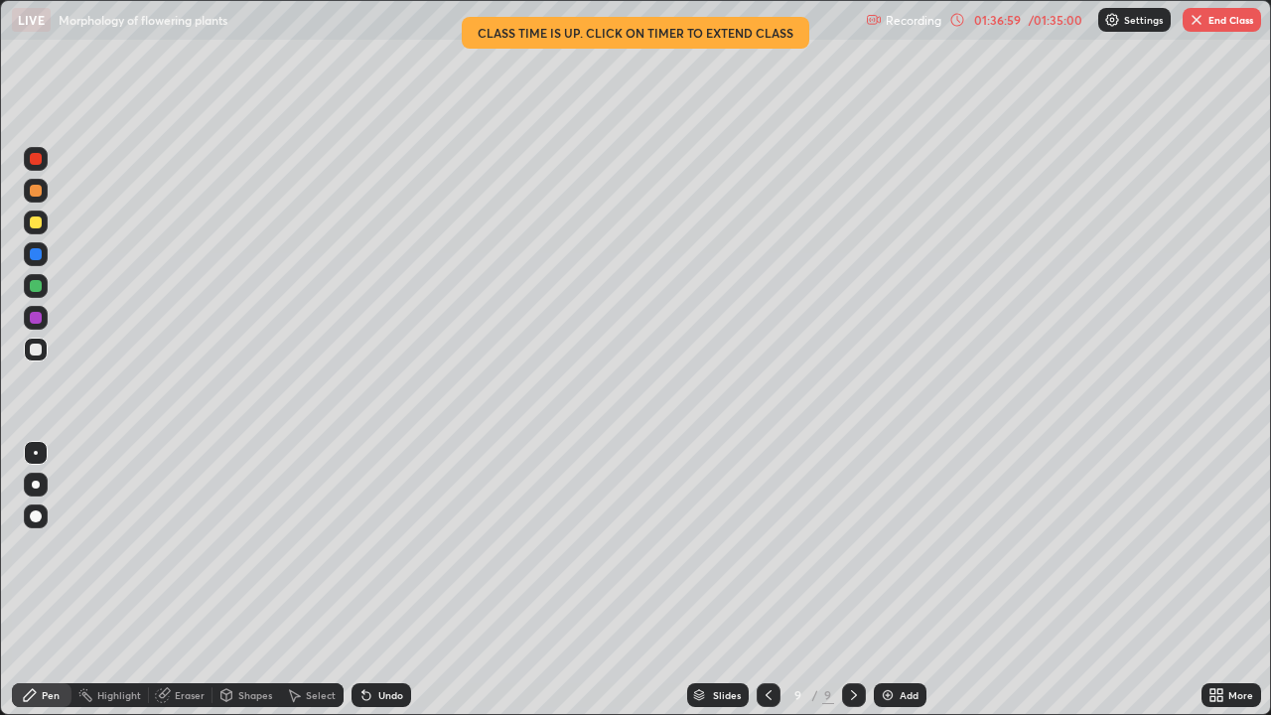
click at [1230, 12] on button "End Class" at bounding box center [1222, 20] width 78 height 24
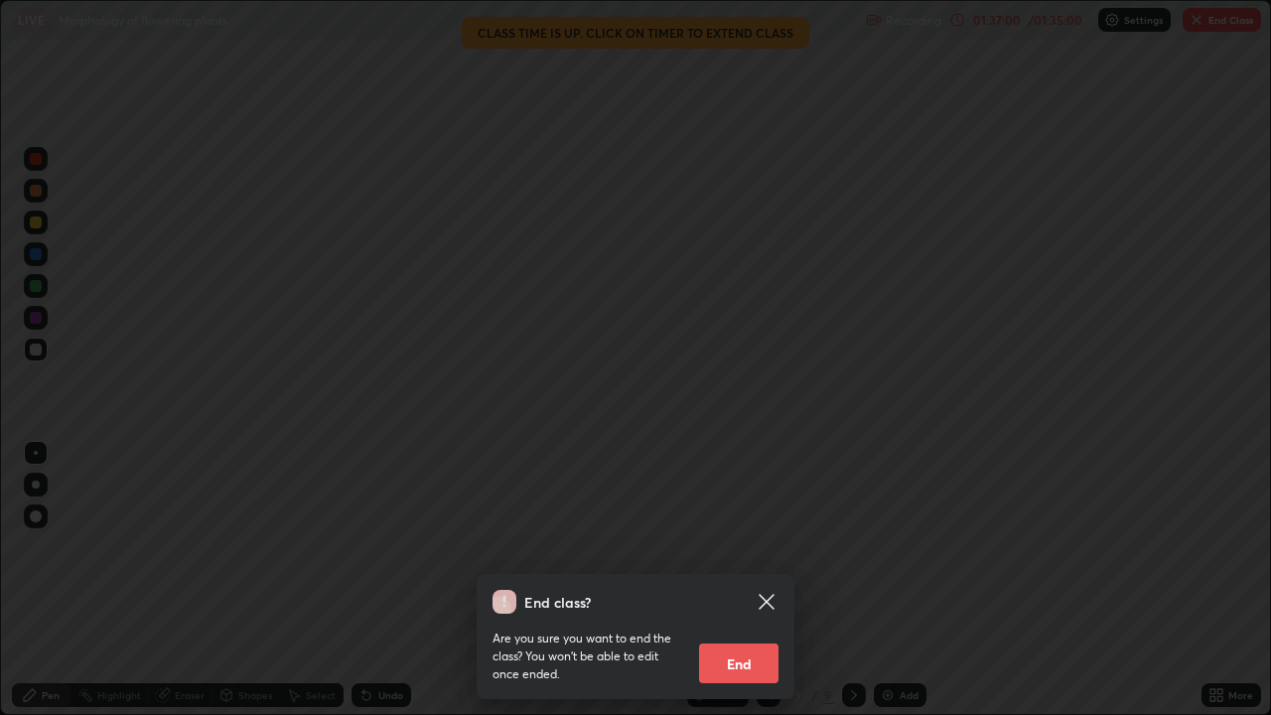
click at [751, 580] on button "End" at bounding box center [738, 664] width 79 height 40
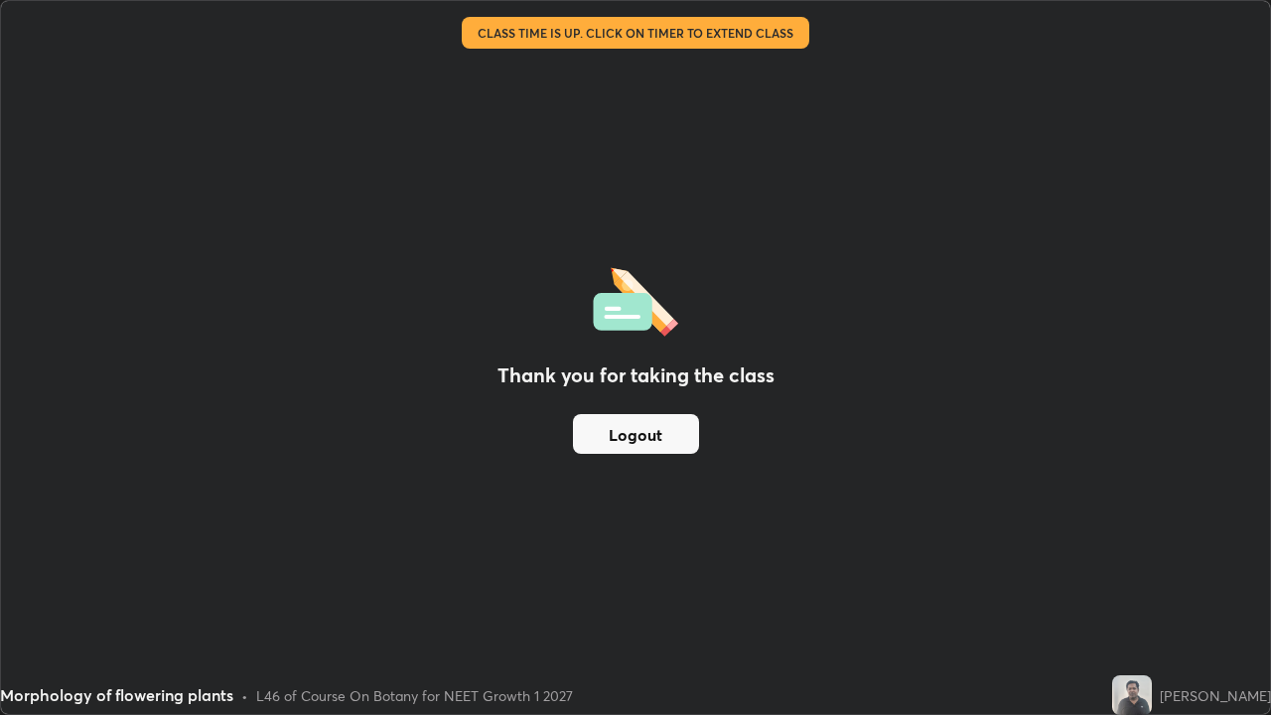
click at [662, 435] on button "Logout" at bounding box center [636, 434] width 126 height 40
click at [654, 435] on button "Logout" at bounding box center [636, 434] width 126 height 40
